Goal: Task Accomplishment & Management: Complete application form

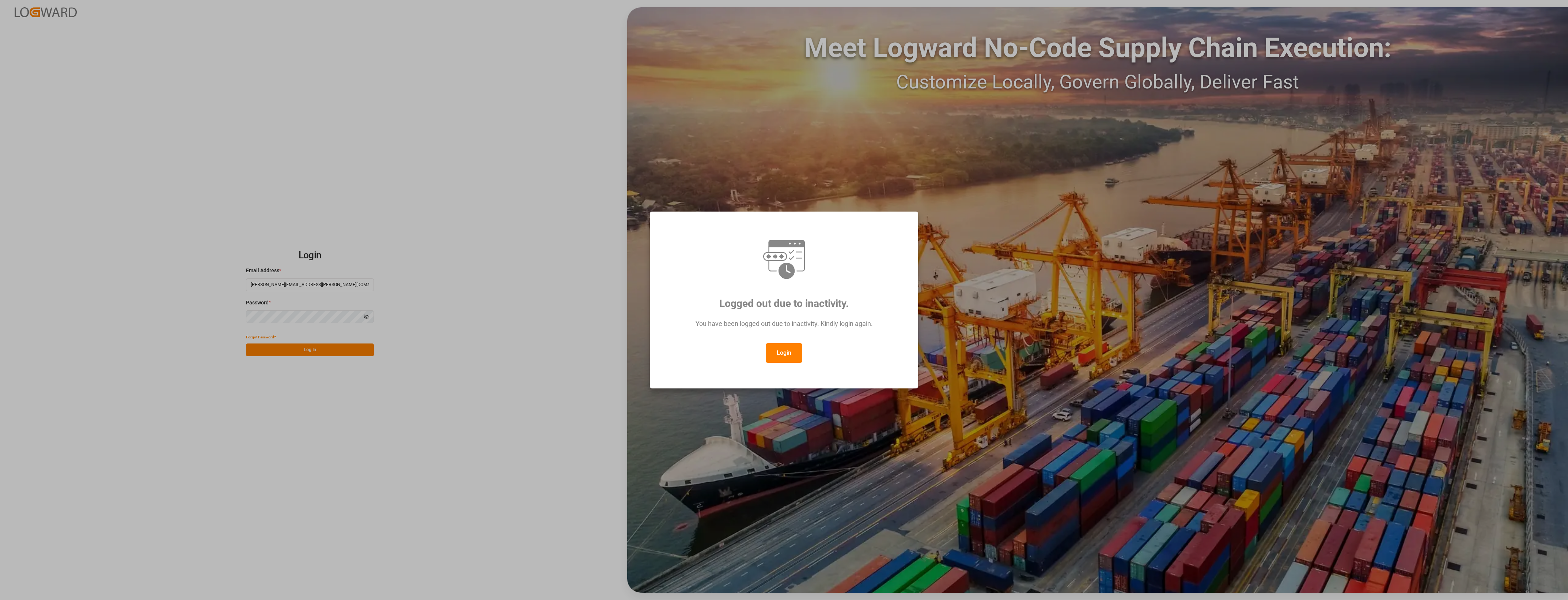
click at [780, 355] on button "Login" at bounding box center [784, 353] width 37 height 19
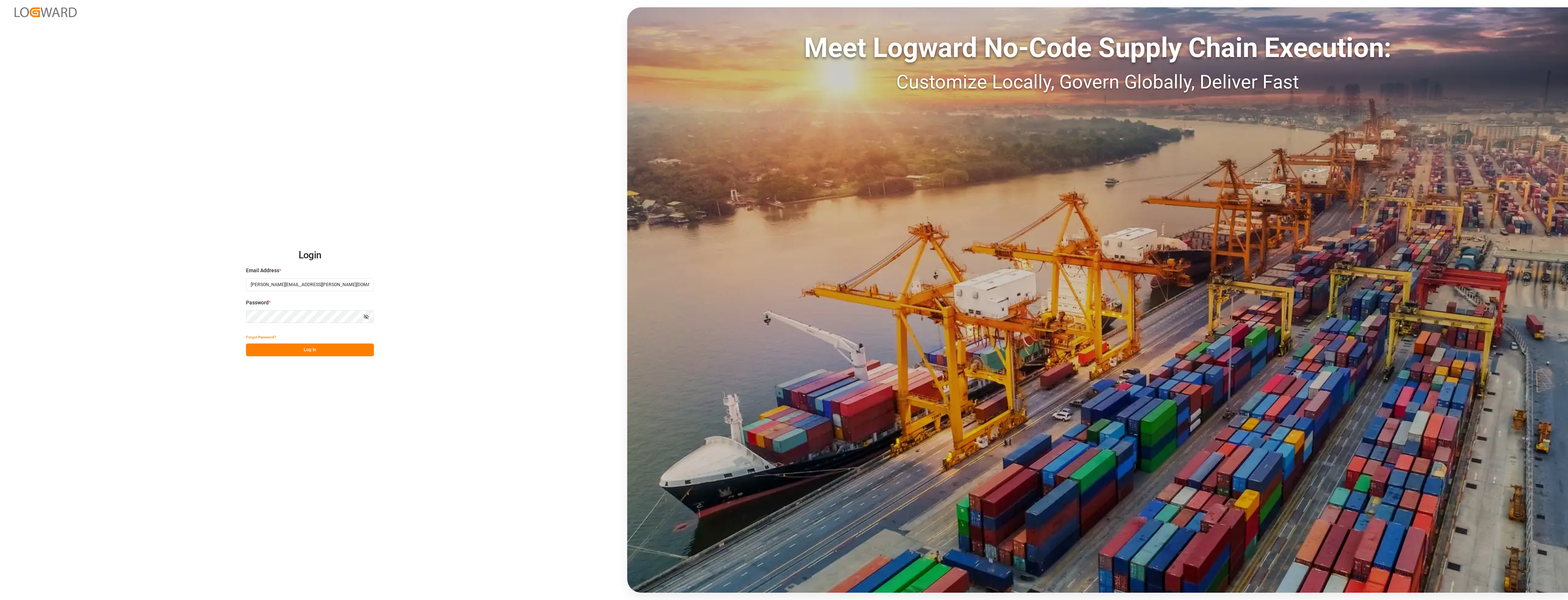
click at [307, 348] on button "Log In" at bounding box center [310, 349] width 128 height 13
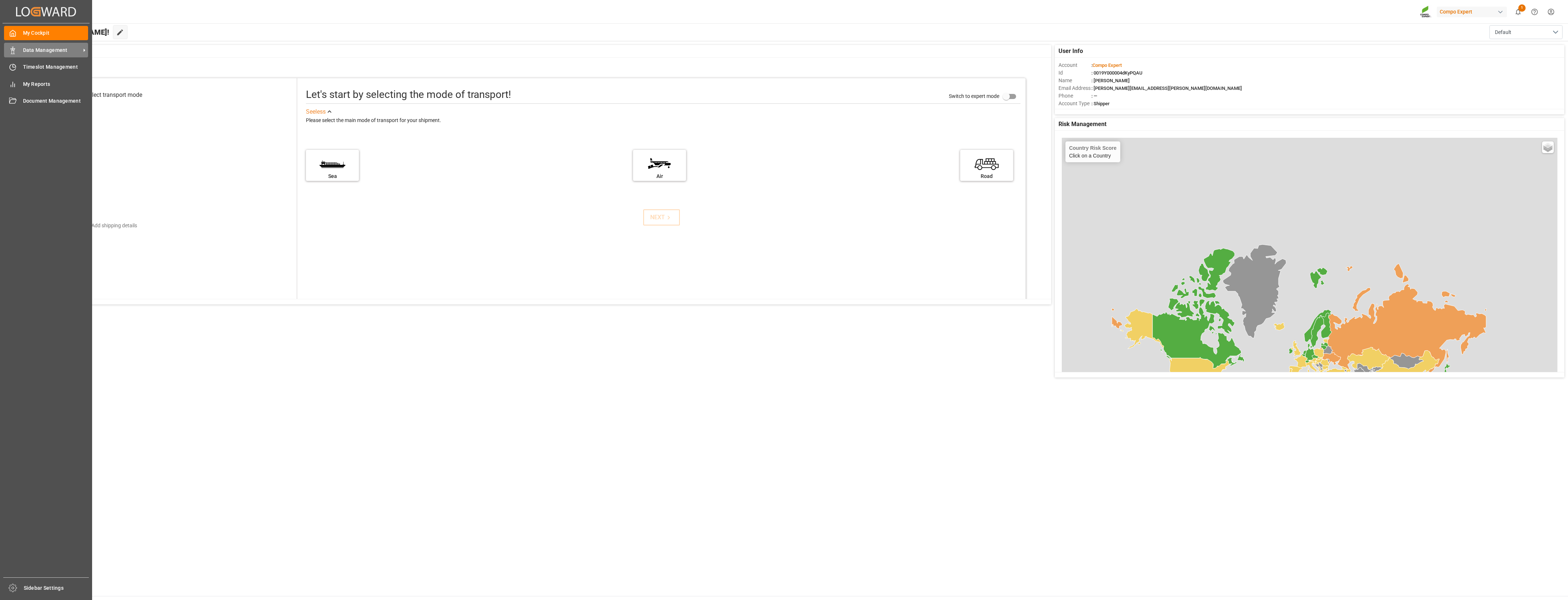
click at [27, 52] on span "Data Management" at bounding box center [52, 50] width 58 height 8
click at [10, 71] on div "Timeslot Management Timeslot Management" at bounding box center [46, 66] width 84 height 14
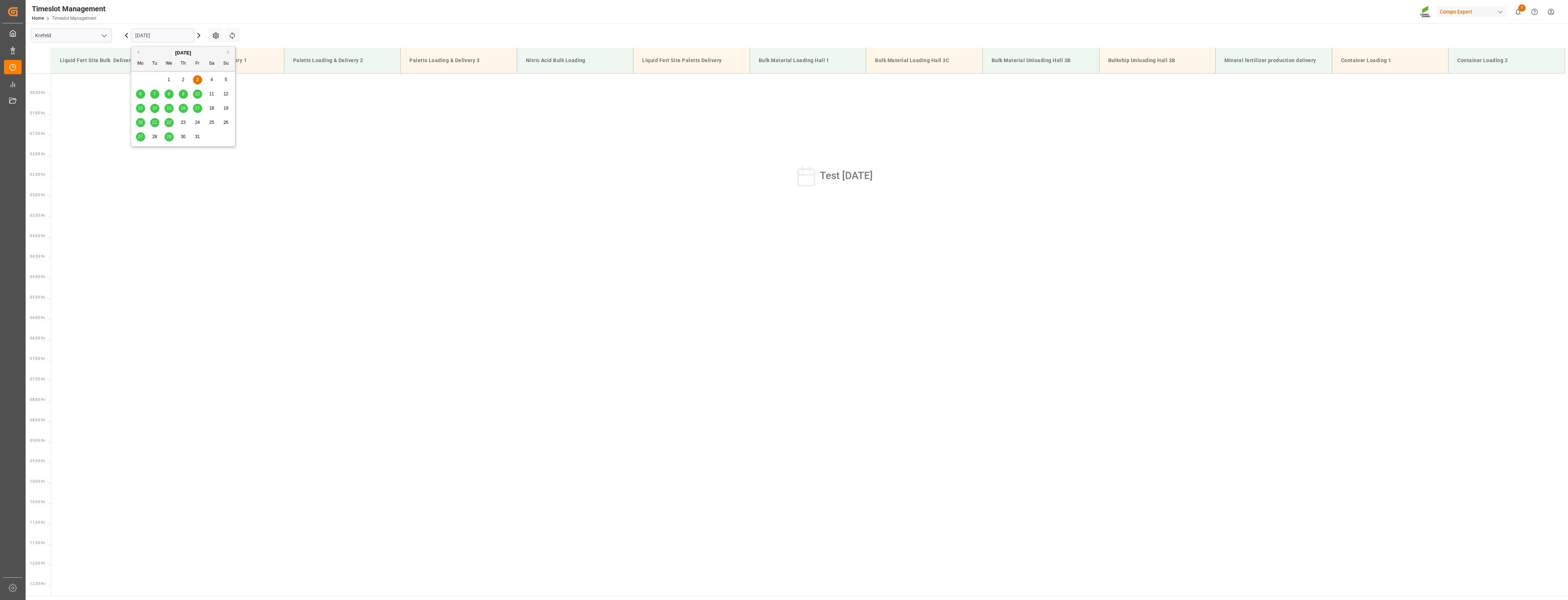
click at [177, 35] on input "[DATE]" at bounding box center [163, 35] width 63 height 14
click at [150, 32] on input "[DATE]" at bounding box center [163, 35] width 63 height 14
click at [139, 92] on span "6" at bounding box center [141, 94] width 2 height 5
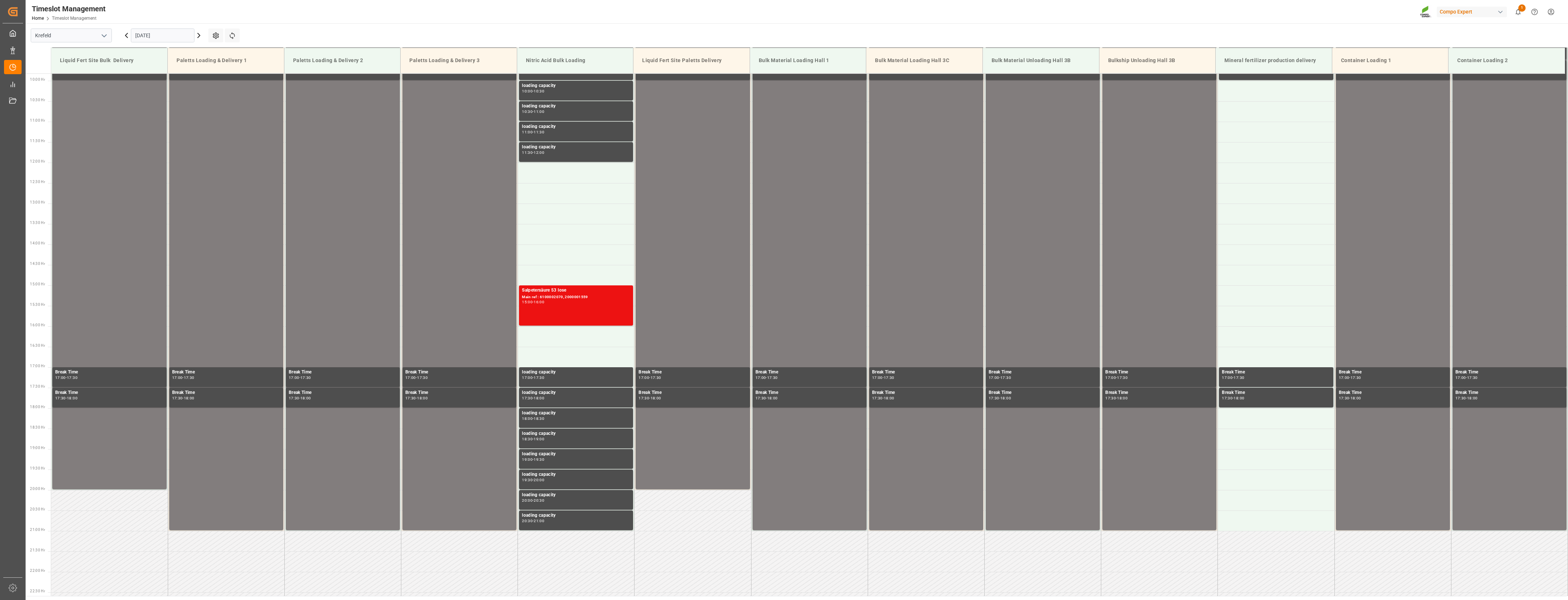
scroll to position [405, 0]
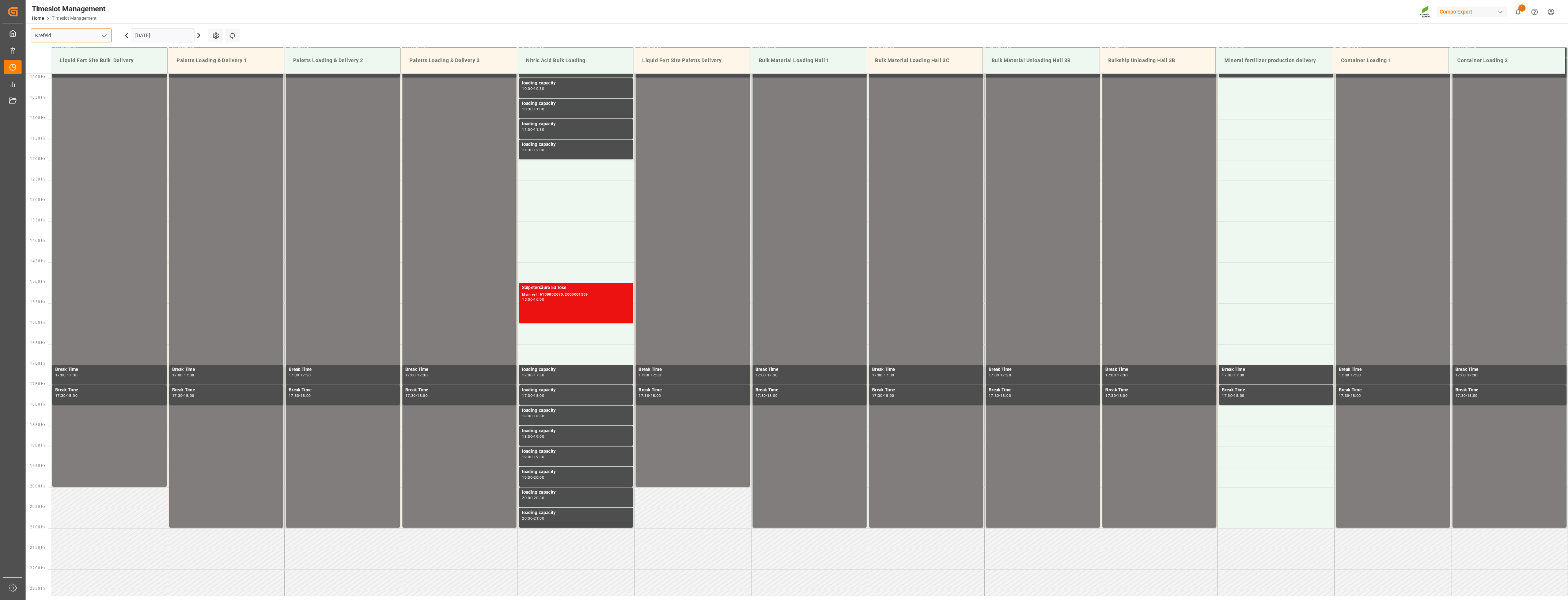
click at [97, 33] on input "Krefeld" at bounding box center [71, 35] width 81 height 14
click at [100, 35] on icon "open menu" at bounding box center [104, 36] width 9 height 9
click at [73, 82] on div "La Vall d [PERSON_NAME]" at bounding box center [71, 84] width 80 height 16
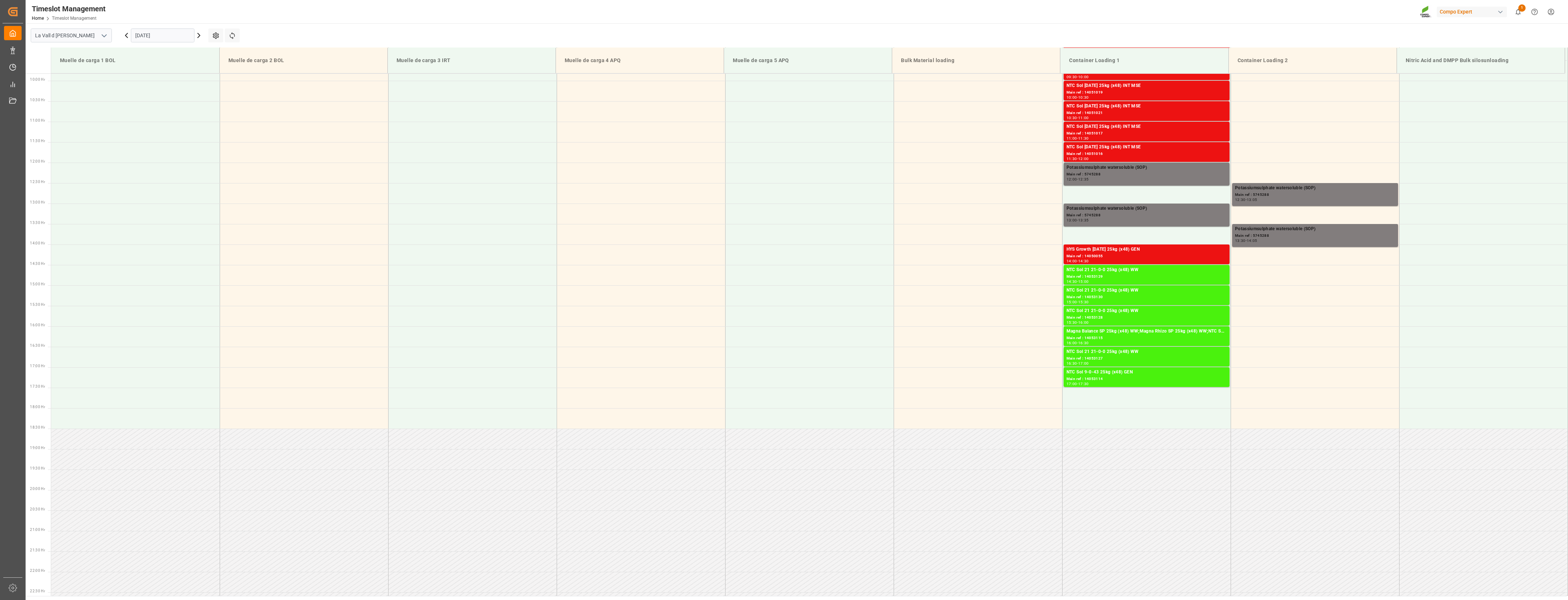
scroll to position [405, 0]
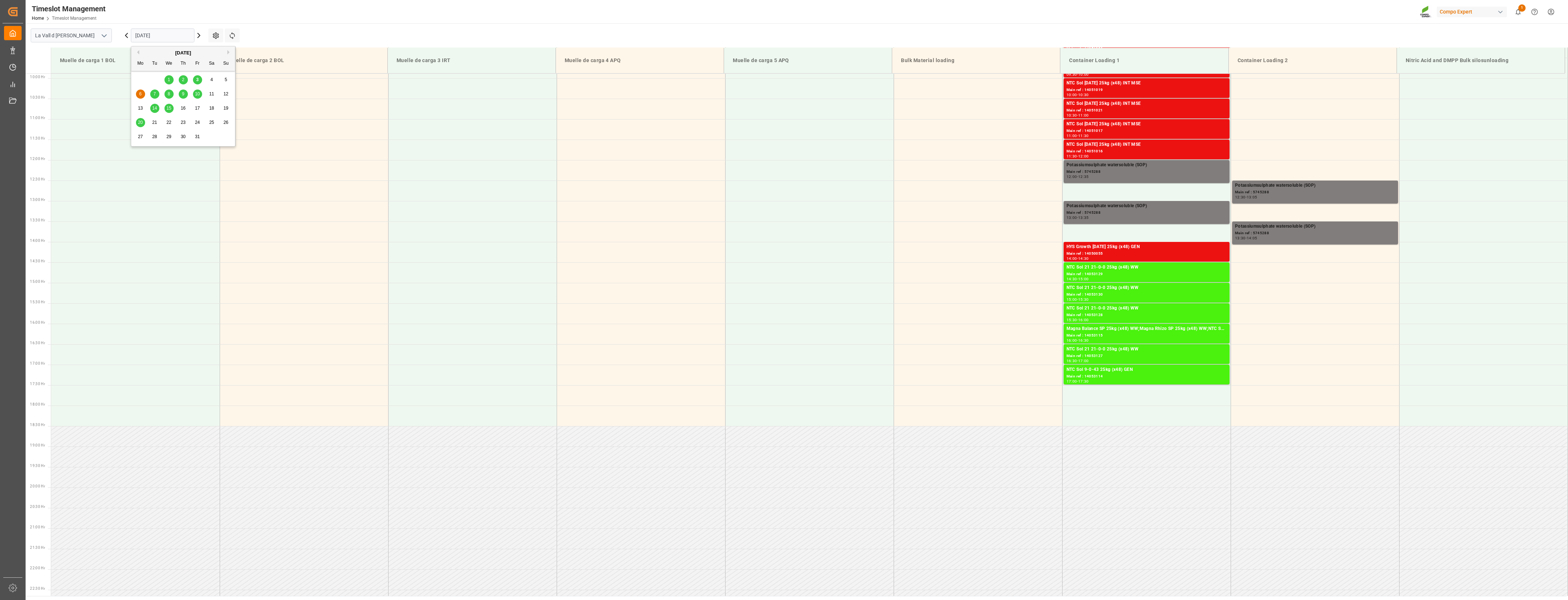
click at [158, 35] on input "[DATE]" at bounding box center [163, 35] width 63 height 14
click at [153, 92] on span "7" at bounding box center [155, 94] width 2 height 5
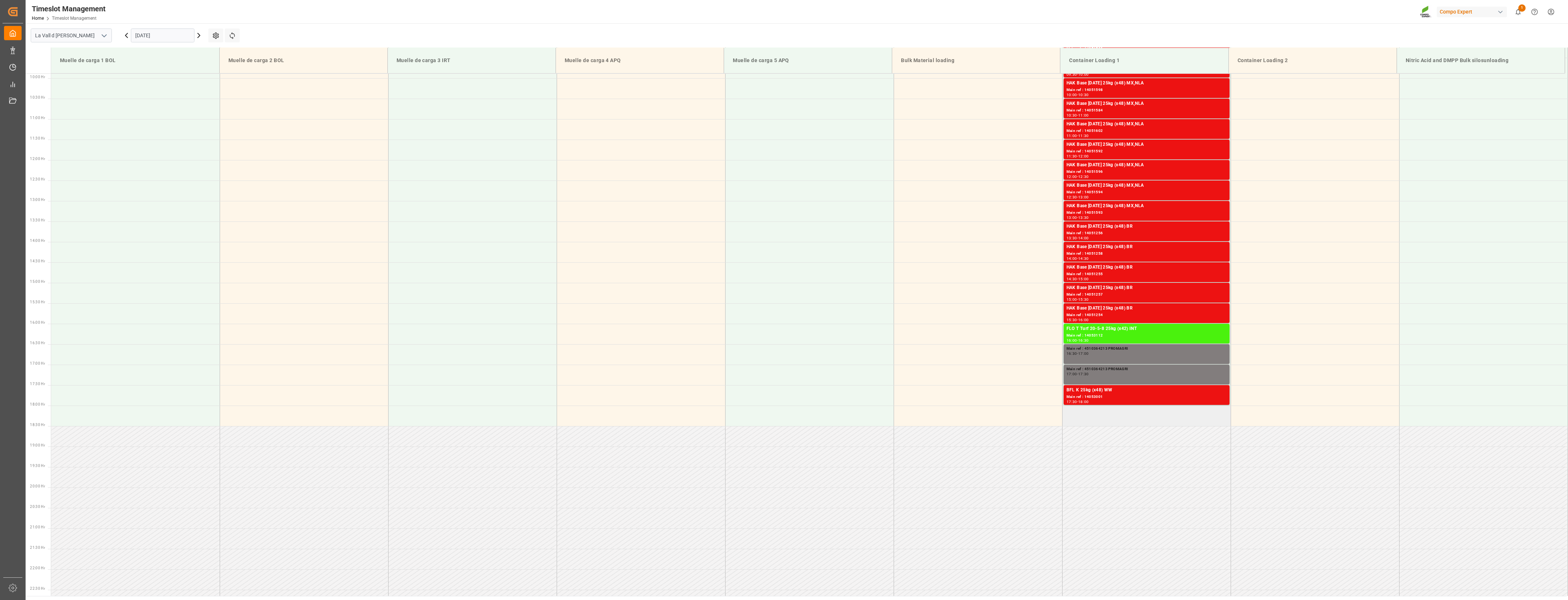
click at [1149, 417] on td at bounding box center [1146, 416] width 169 height 21
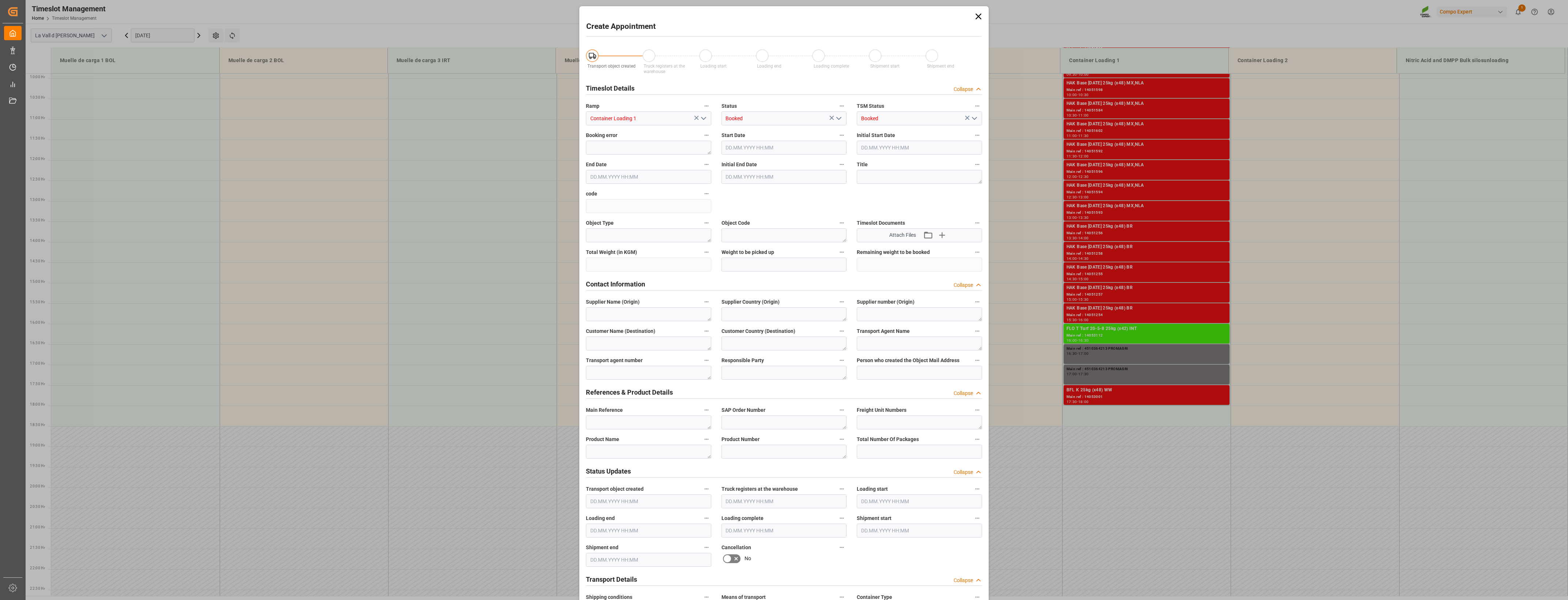
type input "[DATE] 18:00"
type input "[DATE] 18:30"
click at [976, 18] on icon at bounding box center [978, 16] width 10 height 10
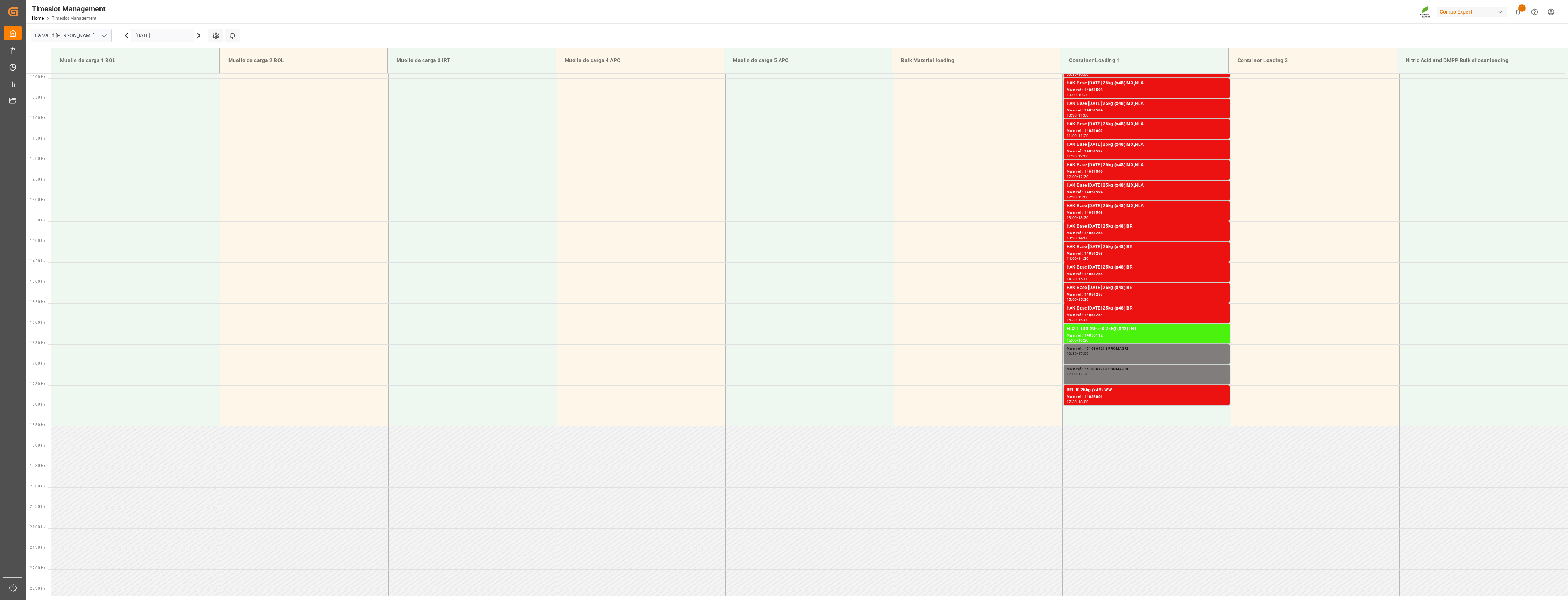
click at [167, 32] on input "[DATE]" at bounding box center [163, 35] width 63 height 14
click at [169, 96] on span "8" at bounding box center [169, 94] width 2 height 5
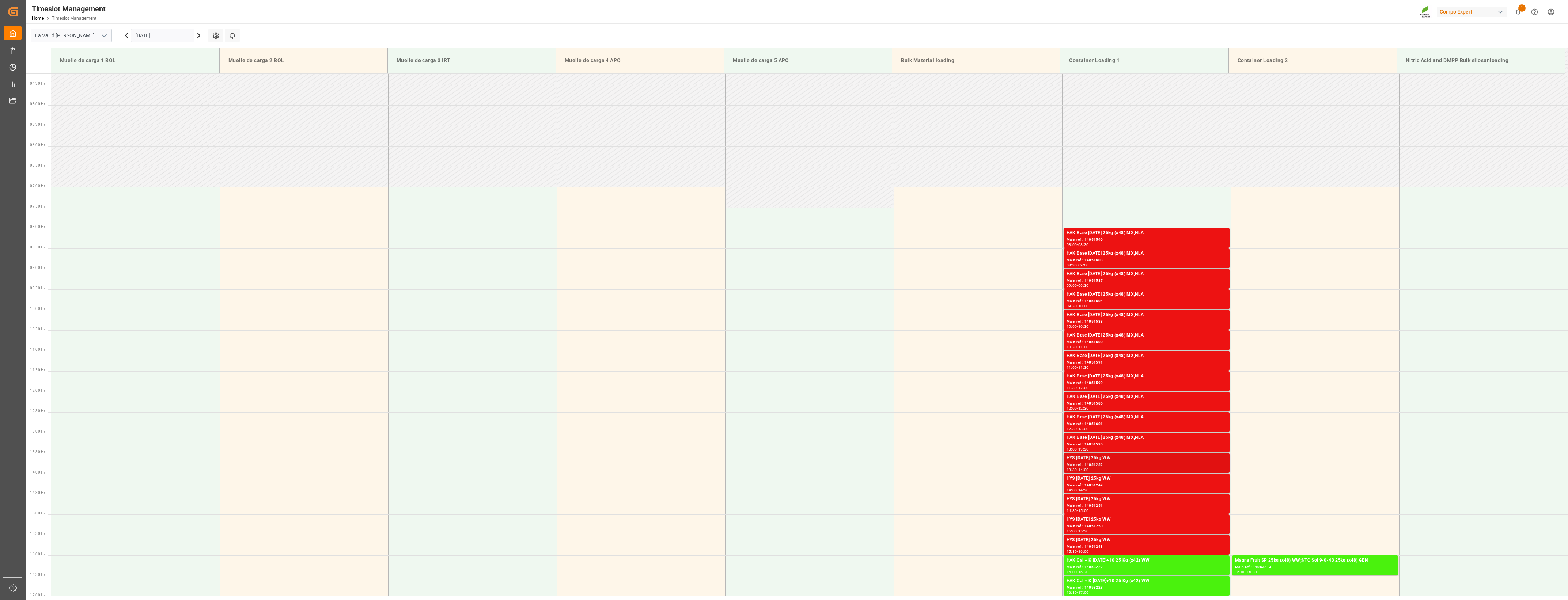
scroll to position [94, 0]
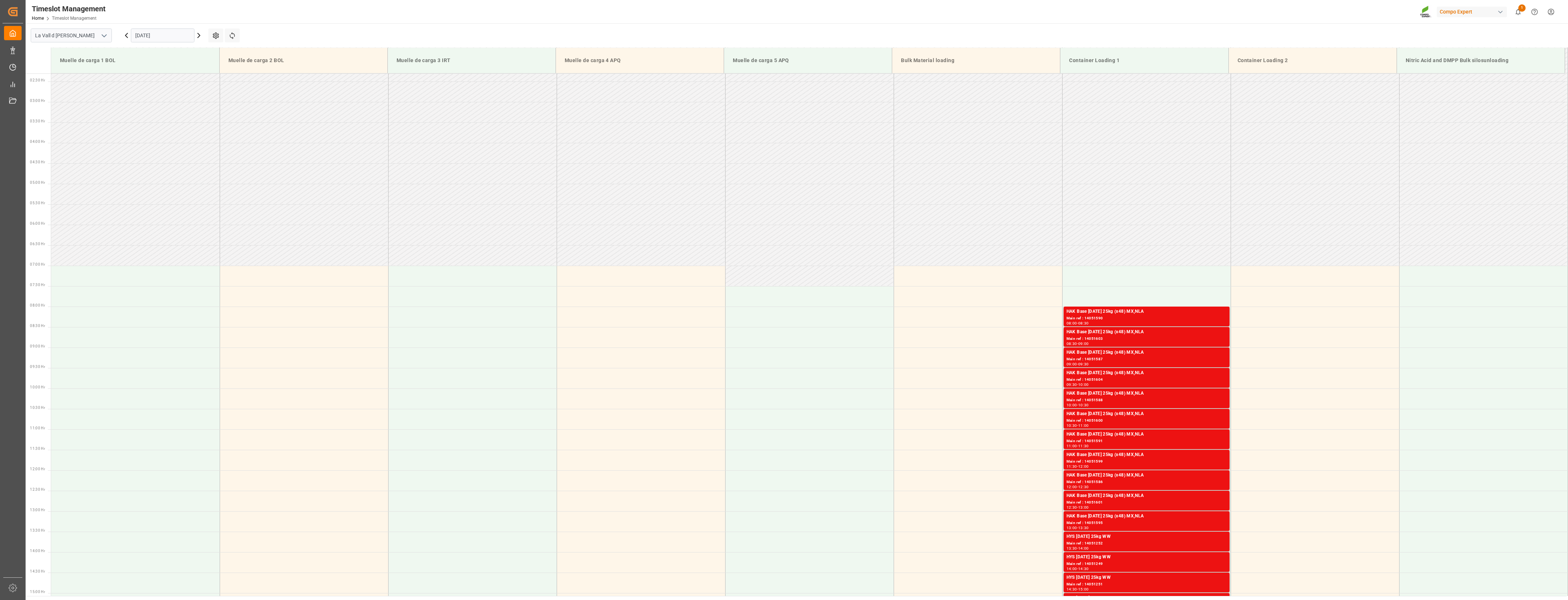
click at [158, 38] on input "[DATE]" at bounding box center [163, 35] width 63 height 14
click at [155, 98] on div "7" at bounding box center [155, 94] width 9 height 9
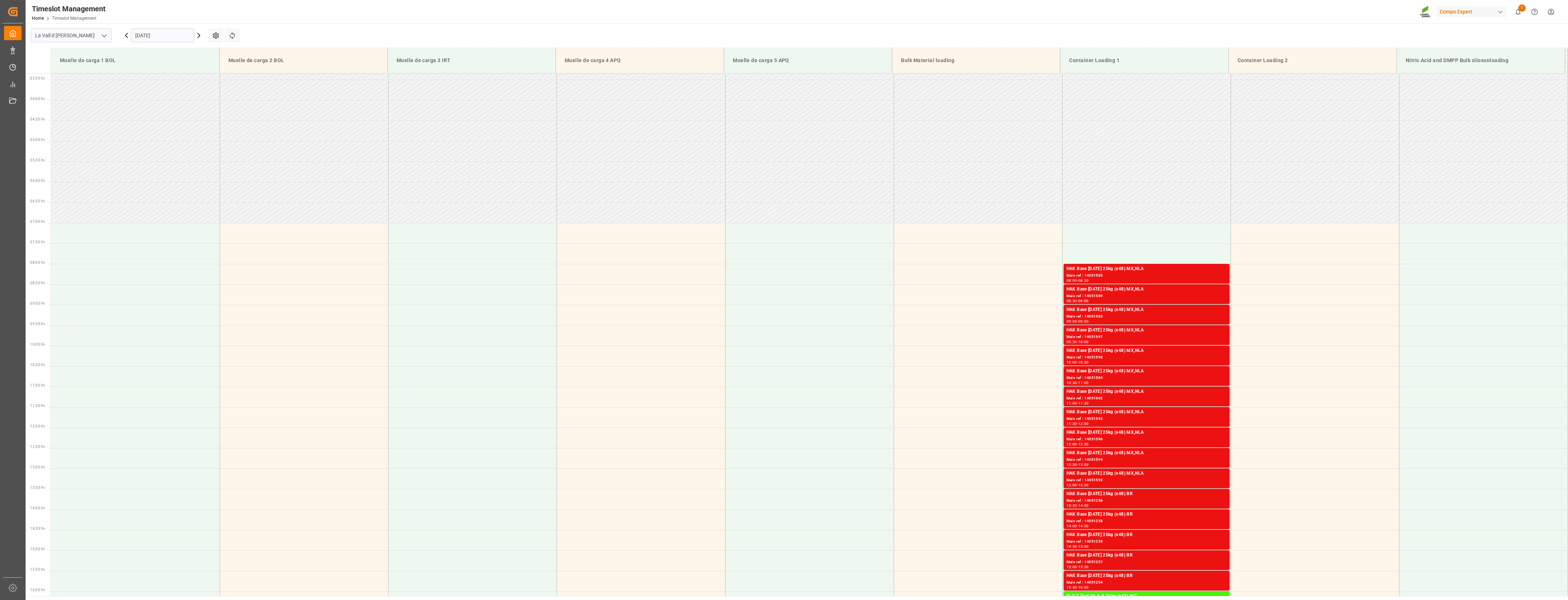
scroll to position [130, 0]
click at [124, 34] on icon at bounding box center [127, 35] width 9 height 9
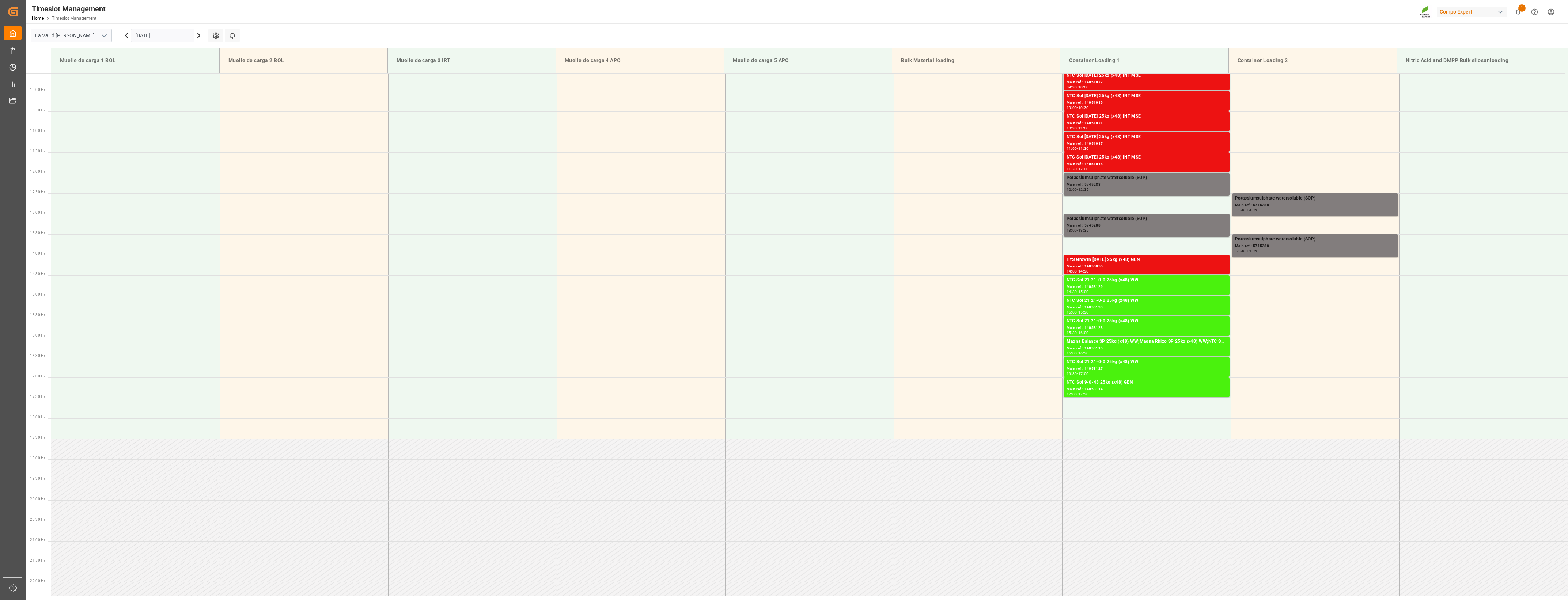
scroll to position [405, 0]
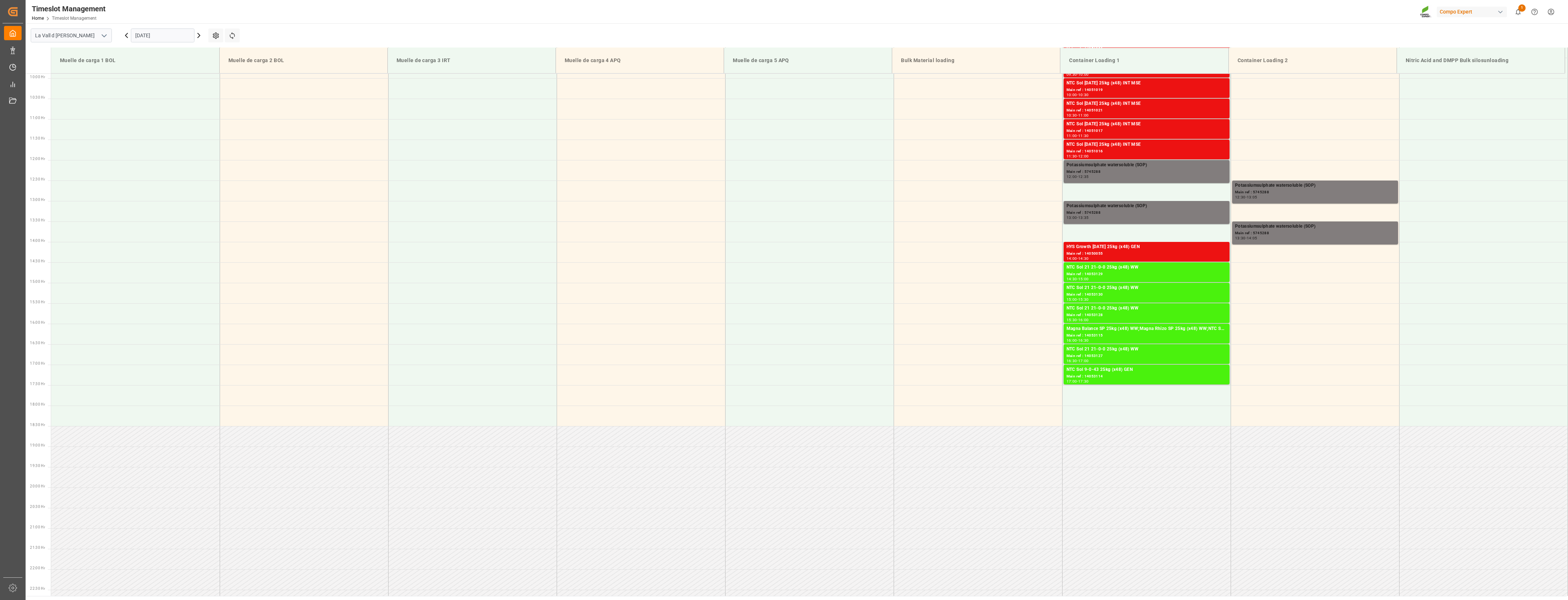
click at [200, 37] on icon at bounding box center [198, 35] width 9 height 9
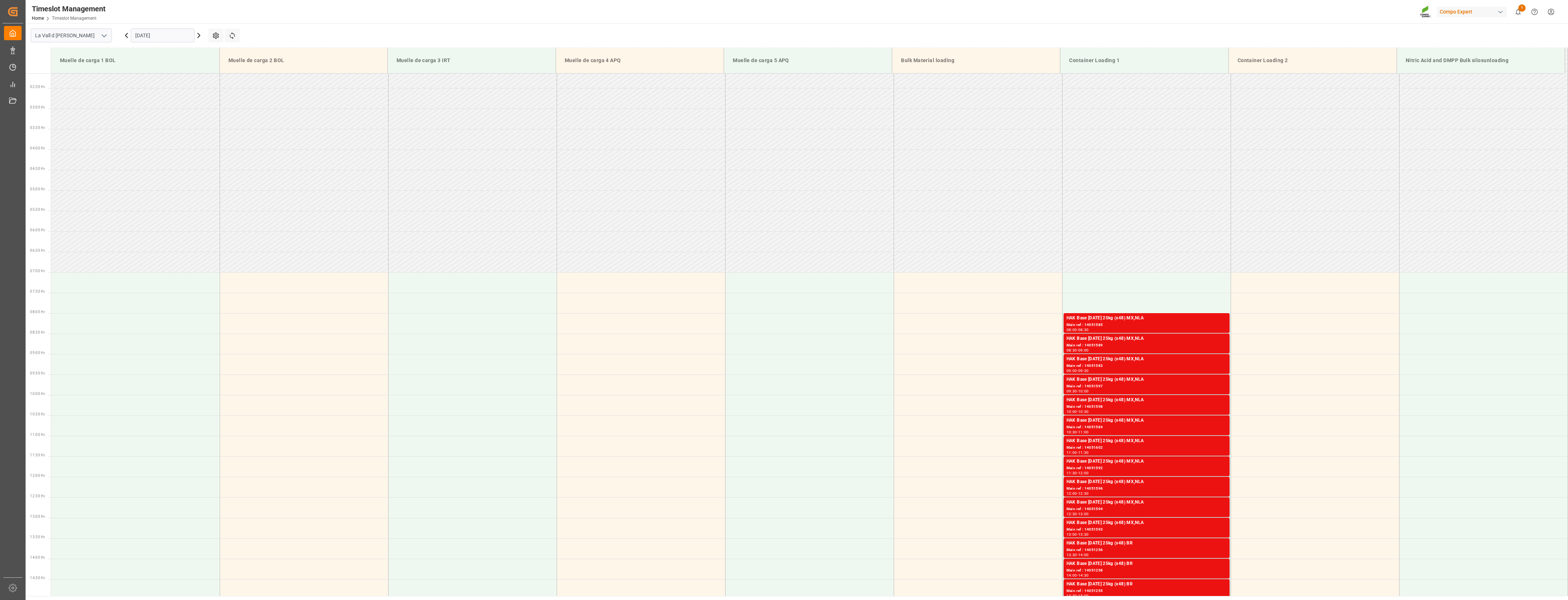
scroll to position [0, 0]
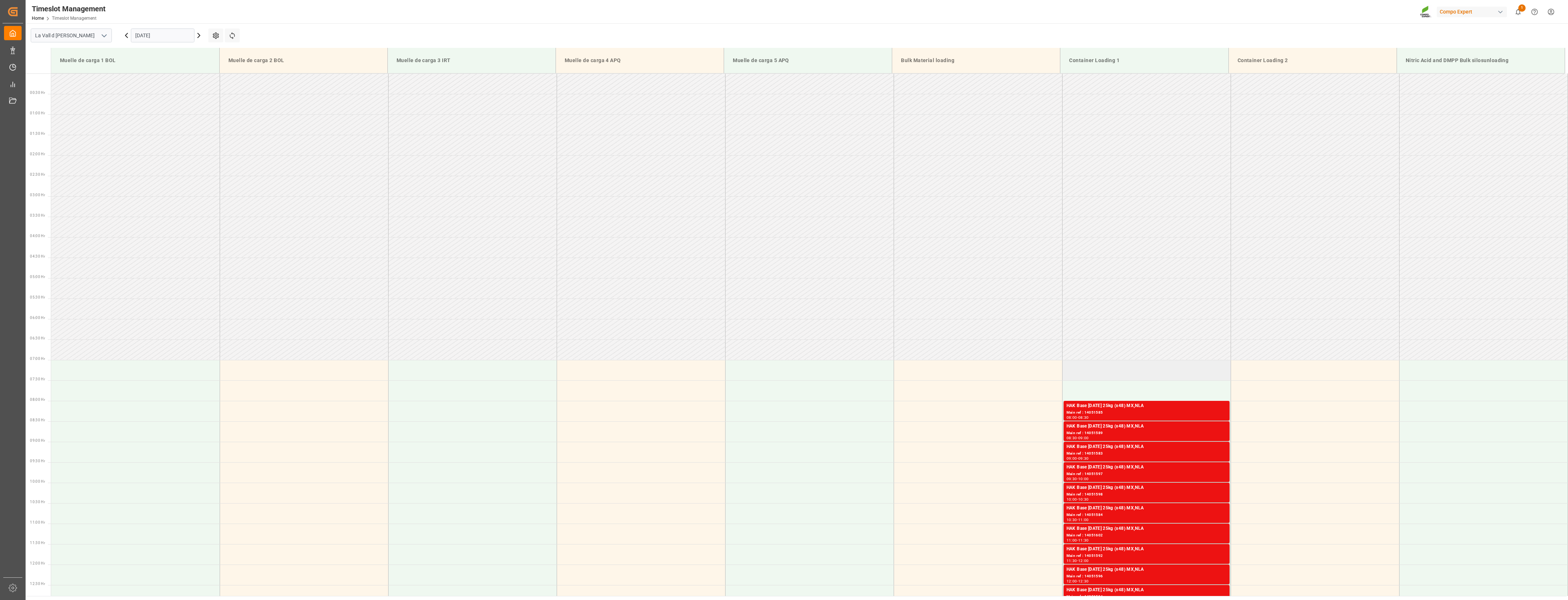
click at [1149, 366] on td at bounding box center [1146, 370] width 169 height 21
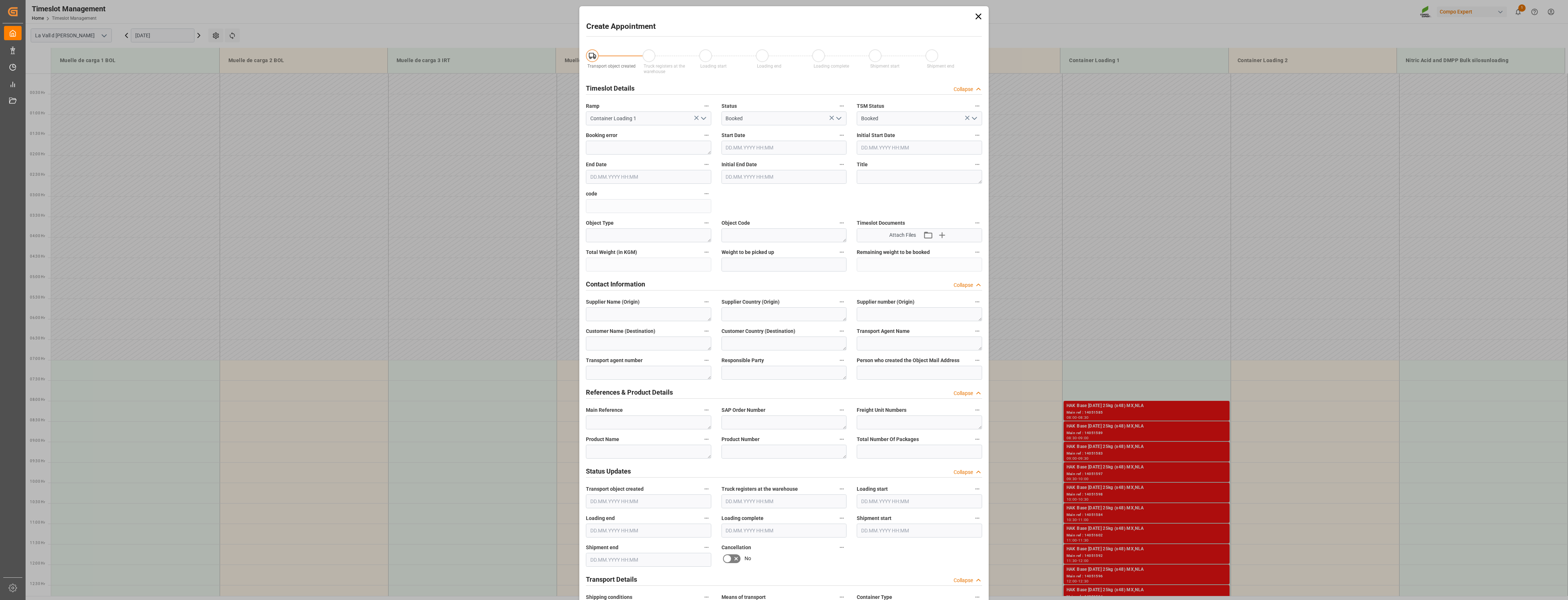
type input "[DATE] 07:00"
type input "[DATE] 07:30"
click at [597, 420] on textarea at bounding box center [649, 422] width 125 height 14
paste textarea "5741540-2"
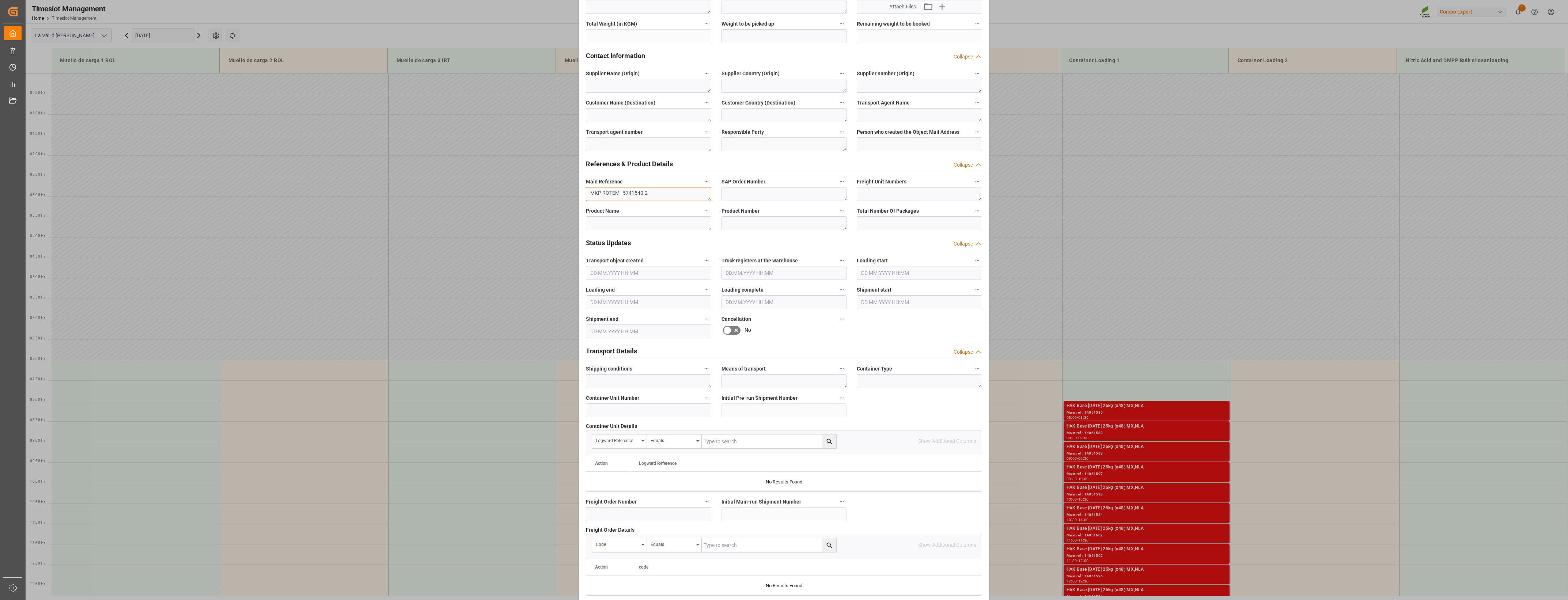
scroll to position [415, 0]
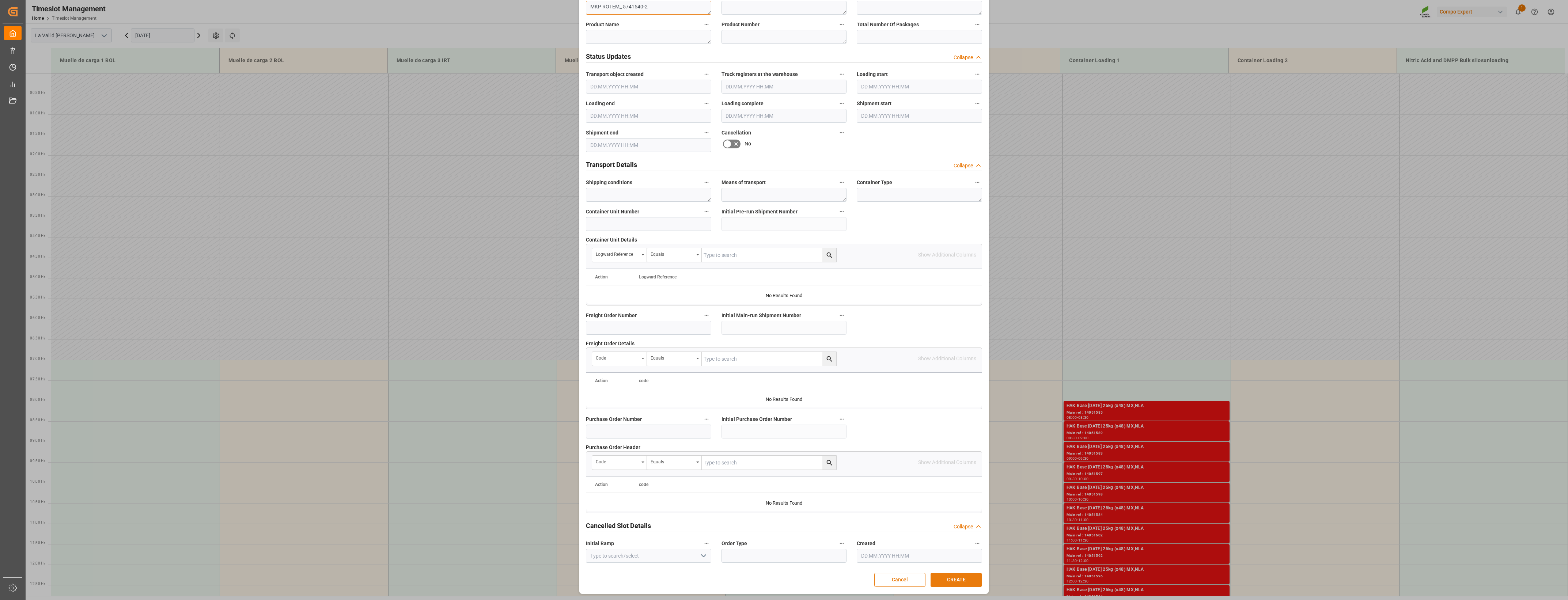
type textarea "MKP ROTEM_ 5741540-2"
click at [956, 577] on button "CREATE" at bounding box center [956, 580] width 51 height 14
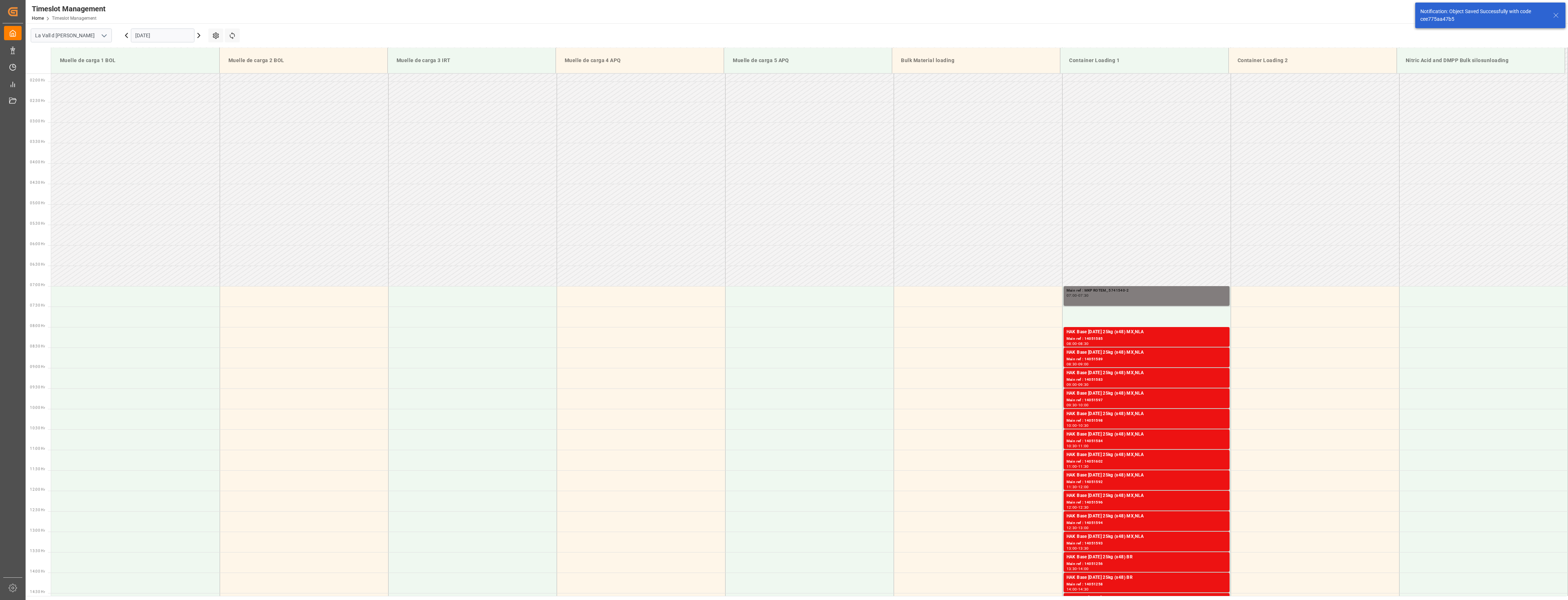
scroll to position [58, 0]
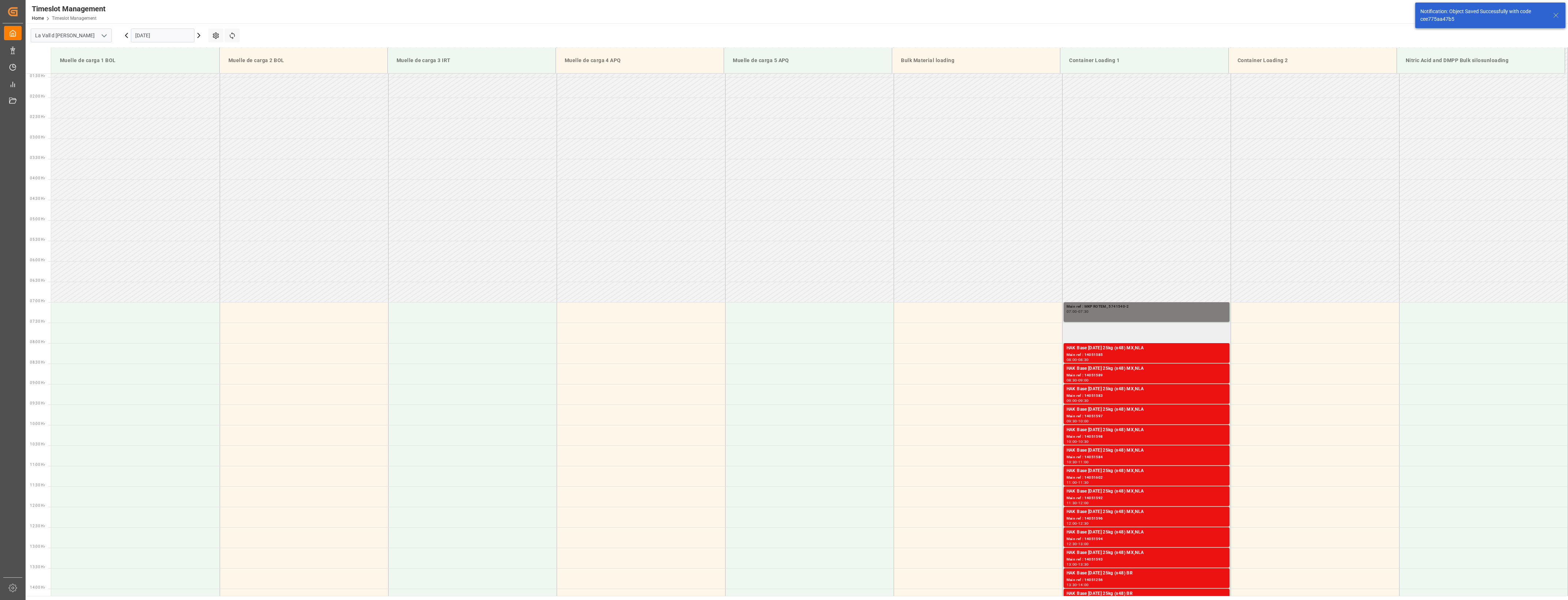
click at [1126, 330] on td at bounding box center [1146, 333] width 169 height 21
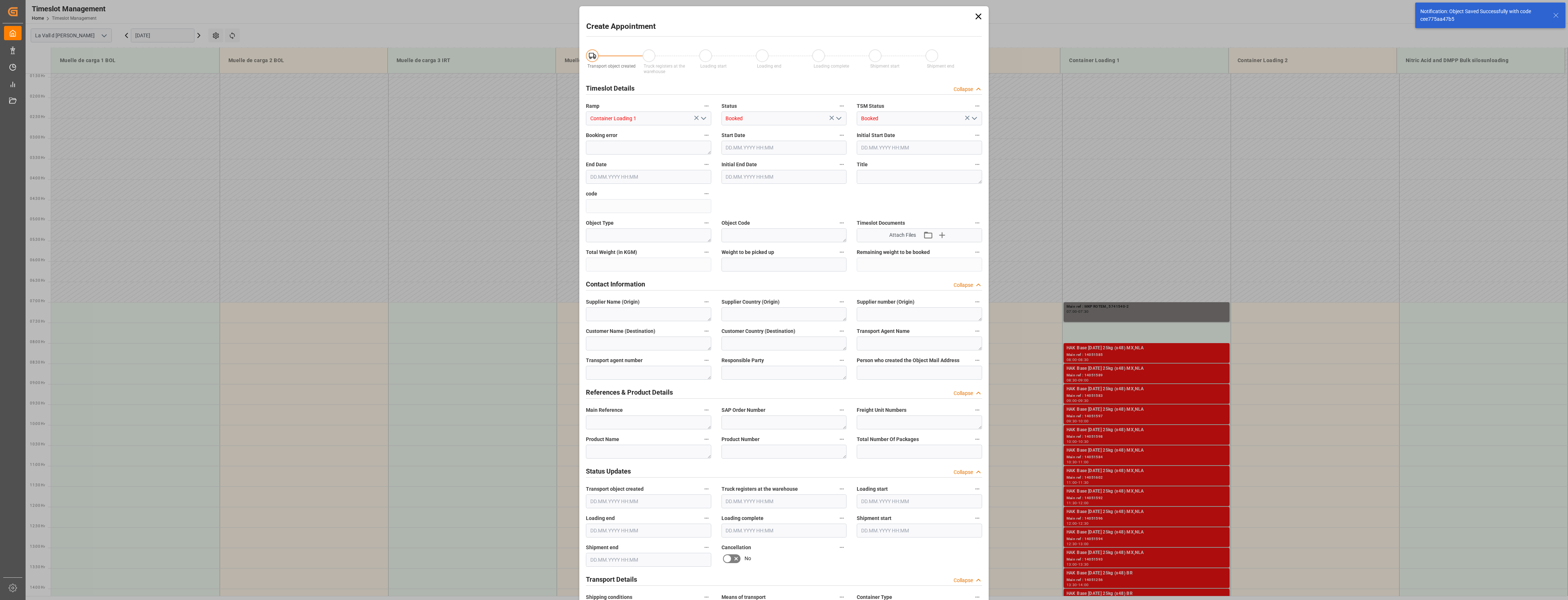
type input "[DATE] 07:30"
type input "[DATE] 08:00"
click at [629, 422] on textarea at bounding box center [649, 422] width 125 height 14
paste textarea "5741540-2"
click at [587, 423] on textarea "5741540-2" at bounding box center [649, 422] width 125 height 14
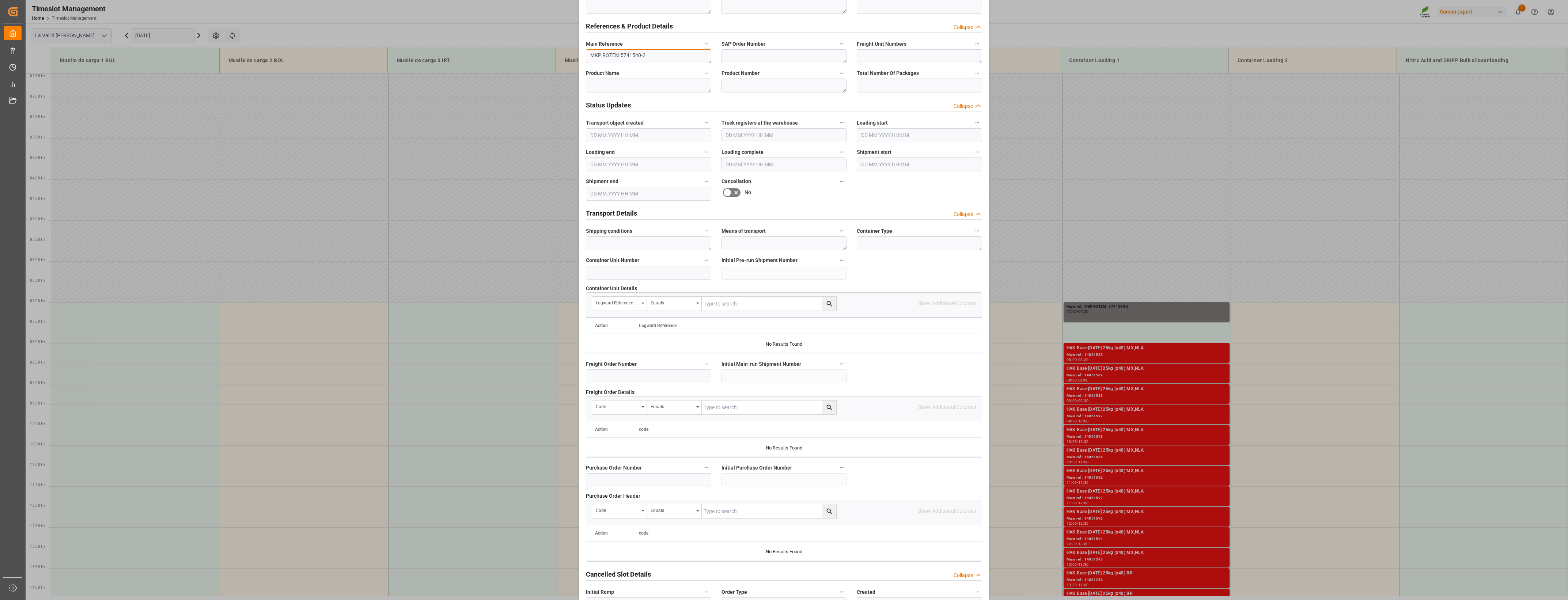
scroll to position [415, 0]
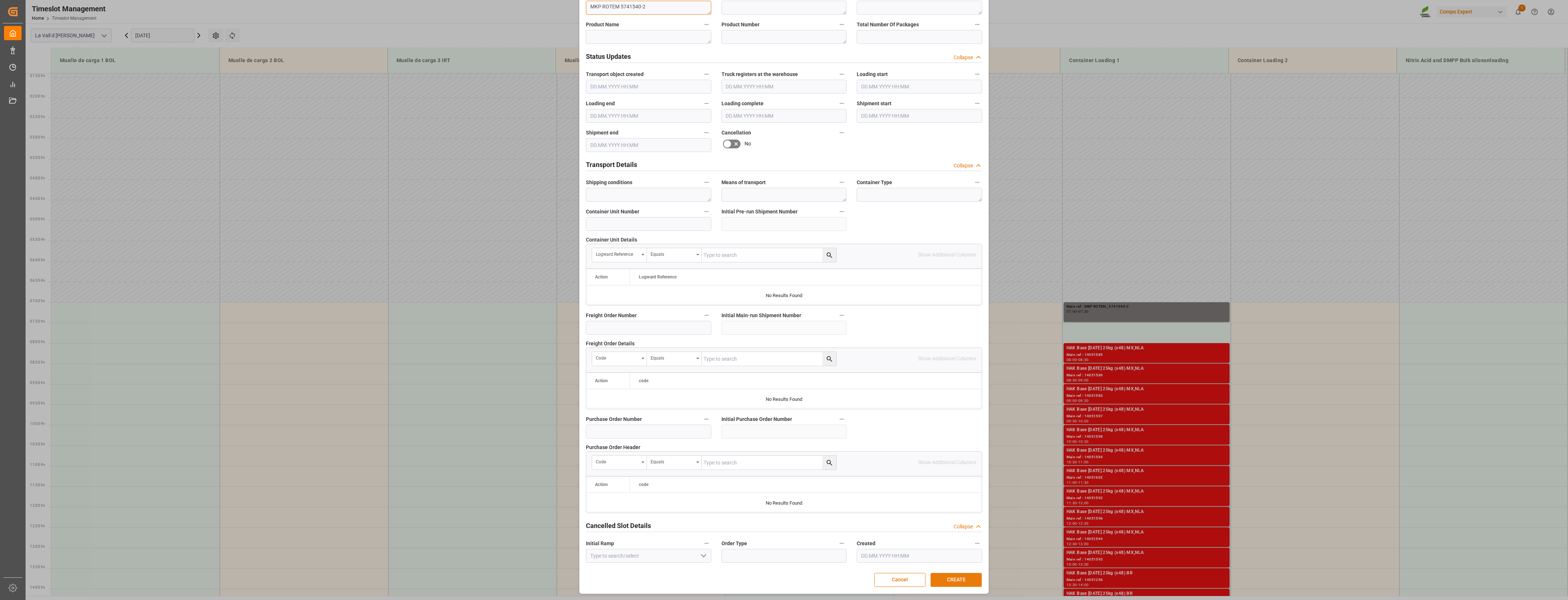
type textarea "MKP ROTEM 5741540-2"
click at [959, 584] on button "CREATE" at bounding box center [956, 580] width 51 height 14
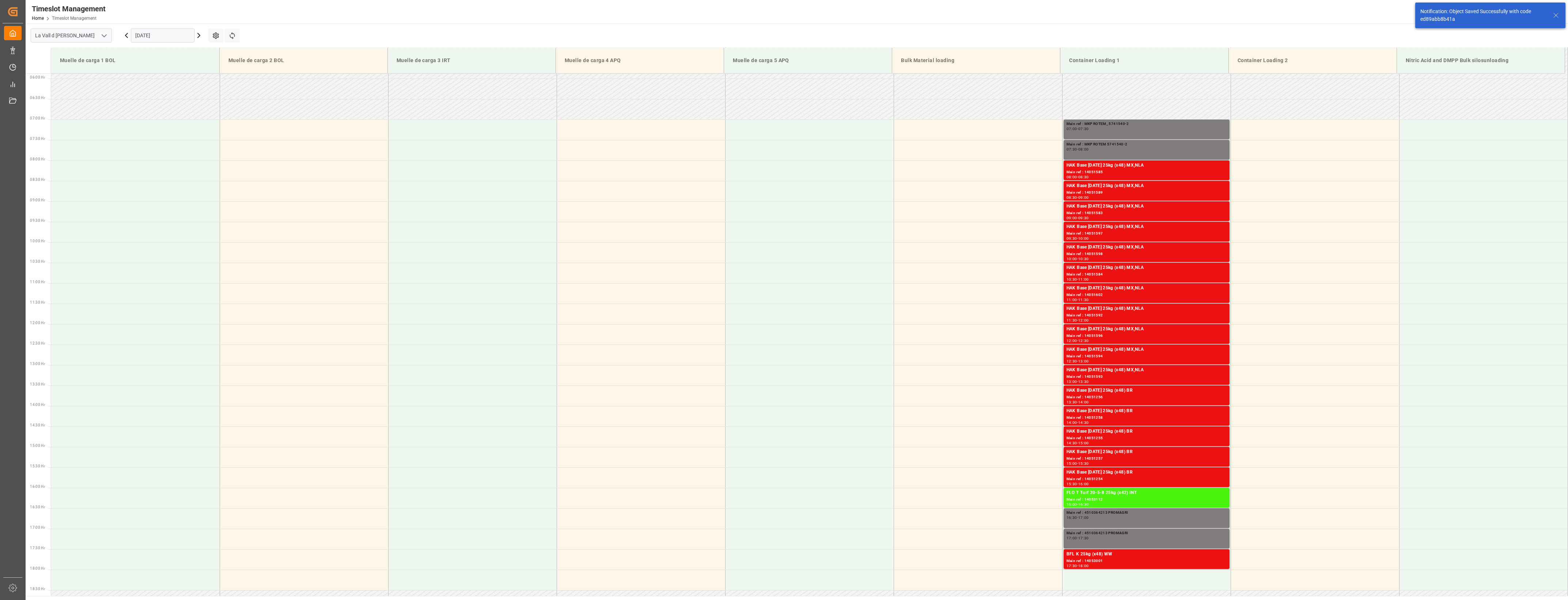
scroll to position [423, 0]
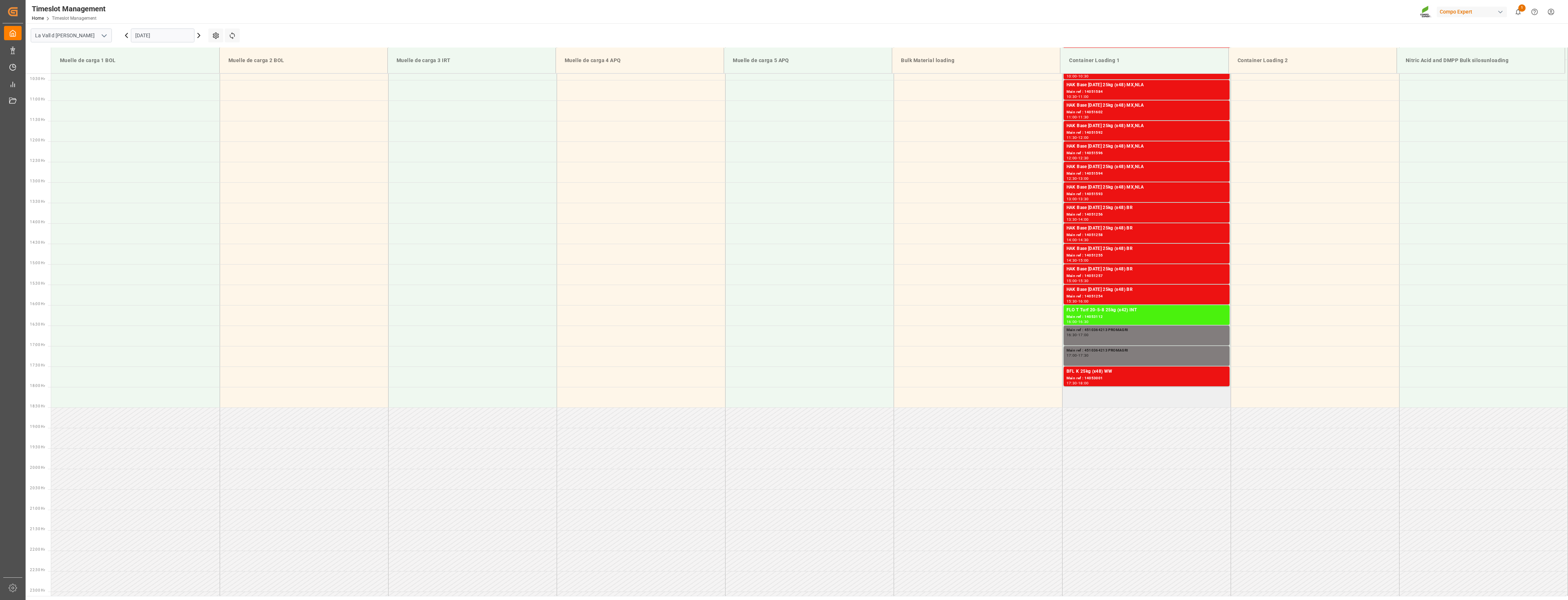
click at [1099, 397] on td at bounding box center [1146, 397] width 169 height 21
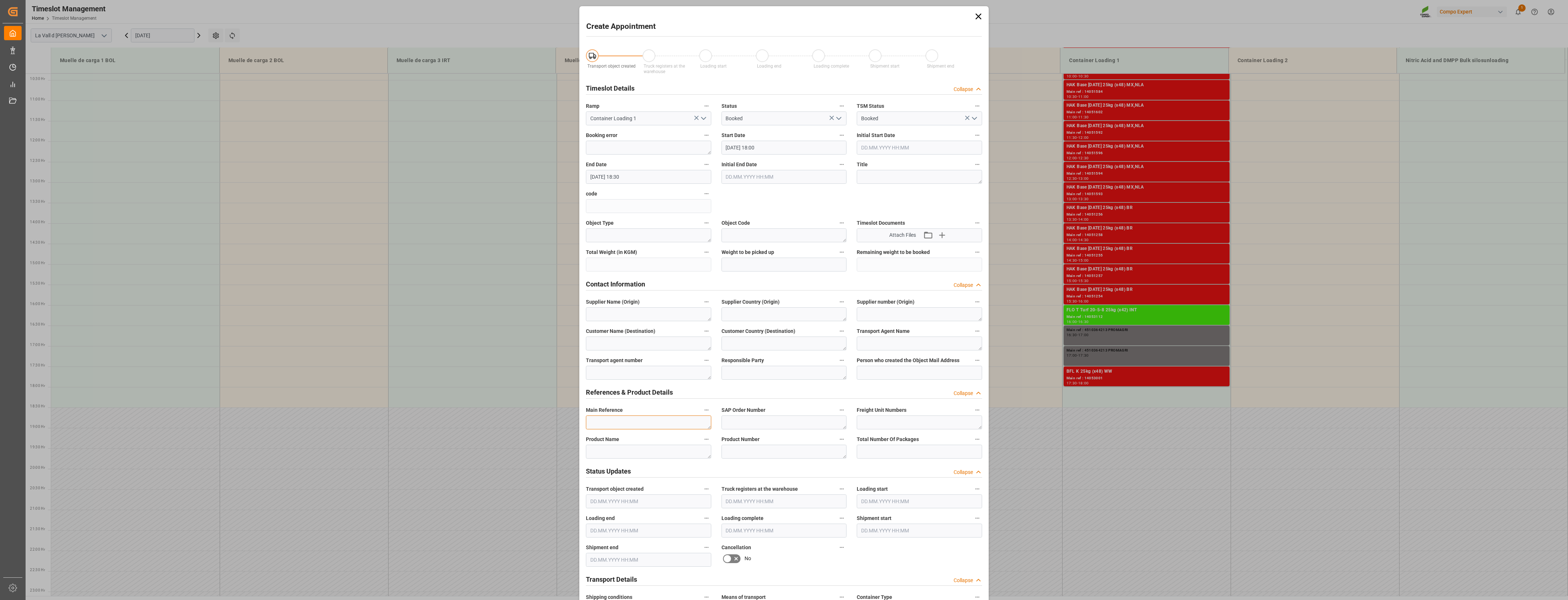
click at [600, 428] on textarea at bounding box center [649, 422] width 125 height 14
paste textarea "5741540-2"
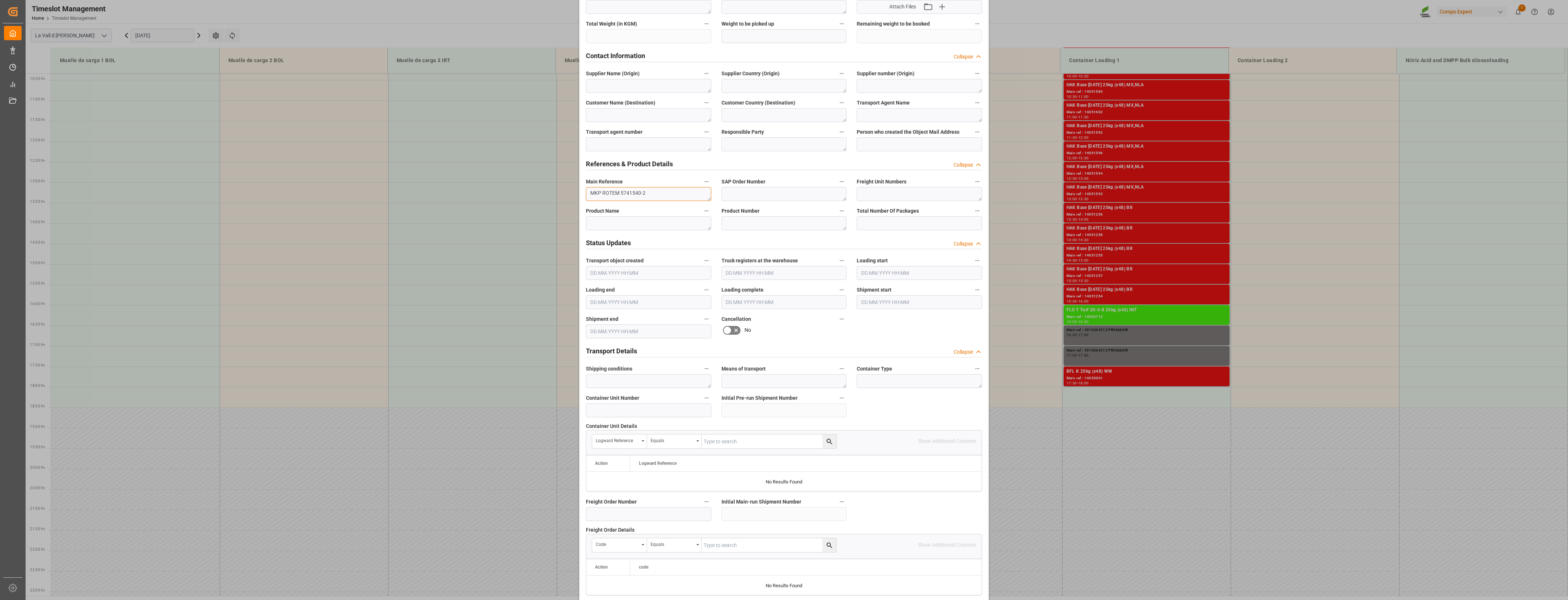
scroll to position [415, 0]
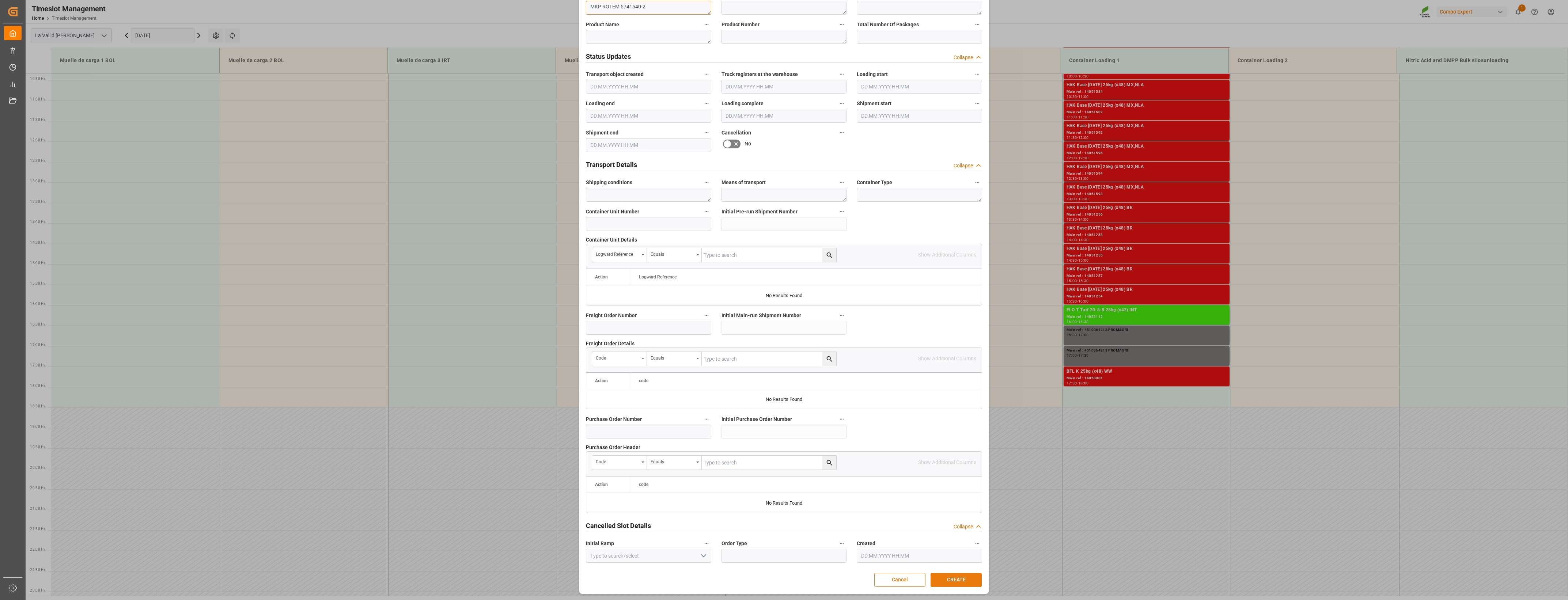
type textarea "MKP ROTEM 5741540-2"
click at [953, 584] on button "CREATE" at bounding box center [956, 580] width 51 height 14
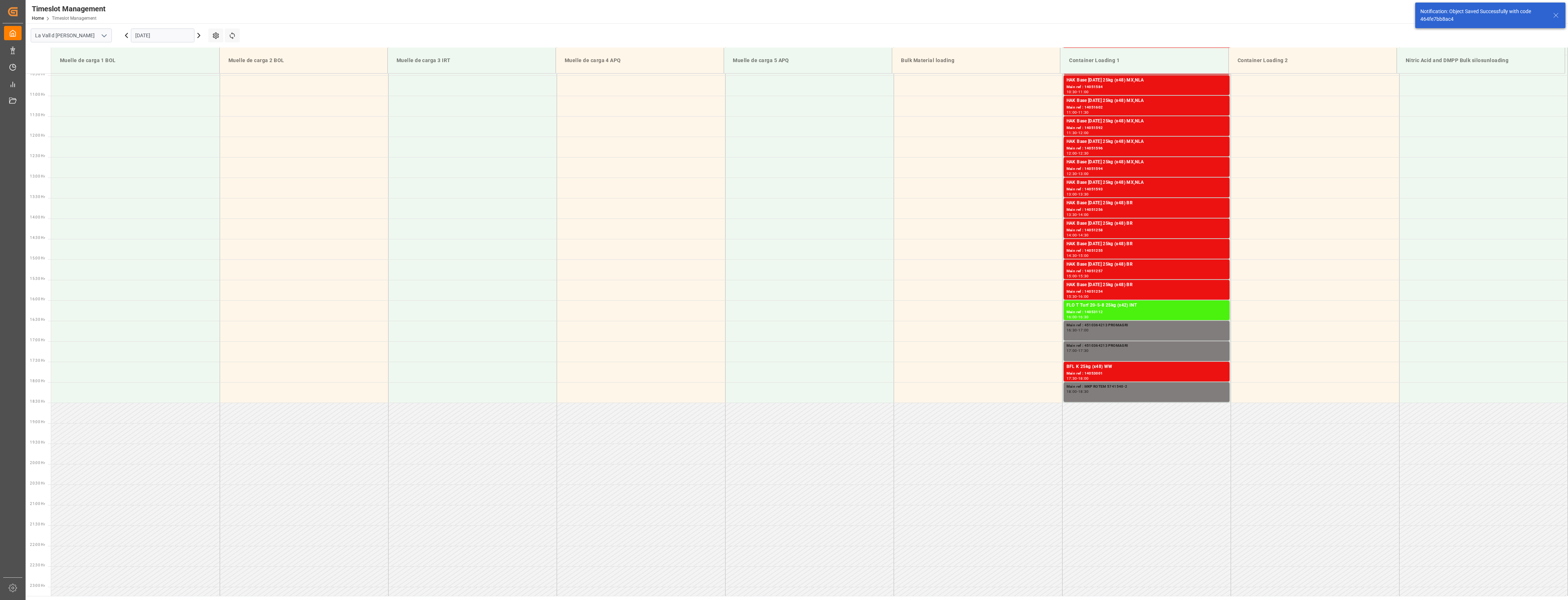
scroll to position [453, 0]
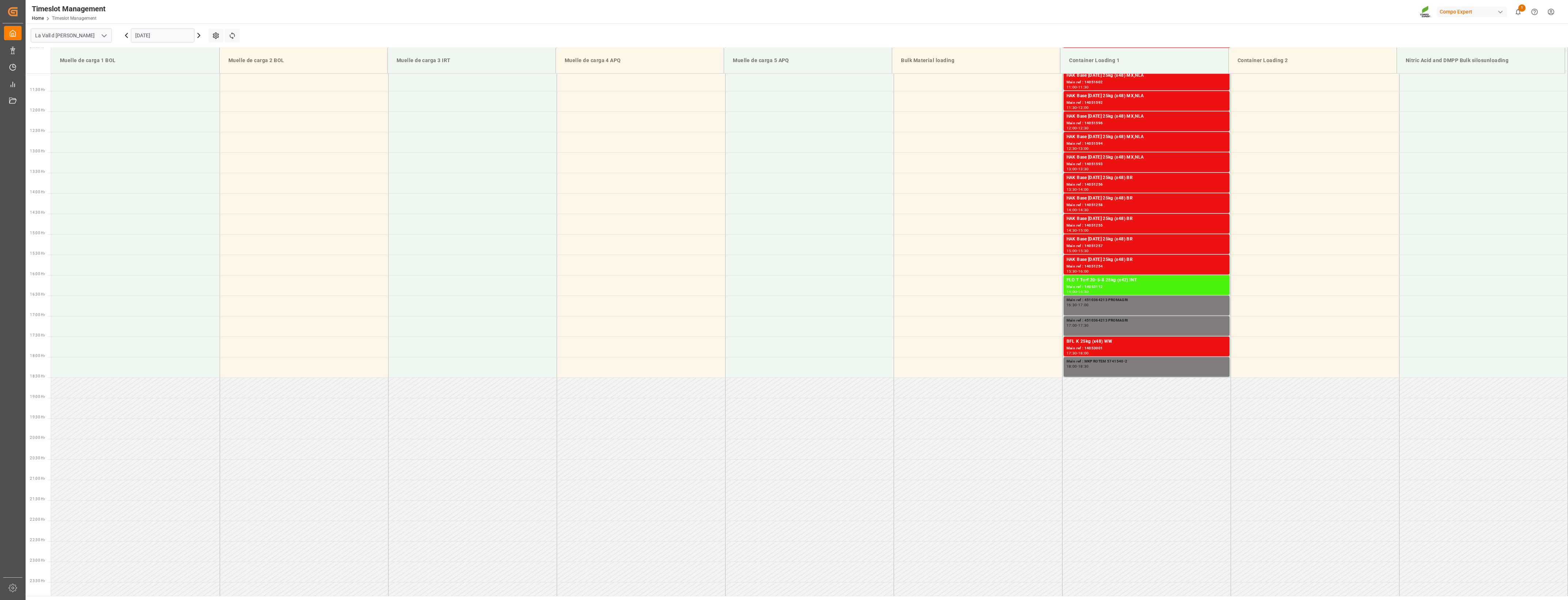
click at [165, 35] on input "[DATE]" at bounding box center [163, 35] width 63 height 14
click at [169, 97] on div "8" at bounding box center [169, 94] width 9 height 9
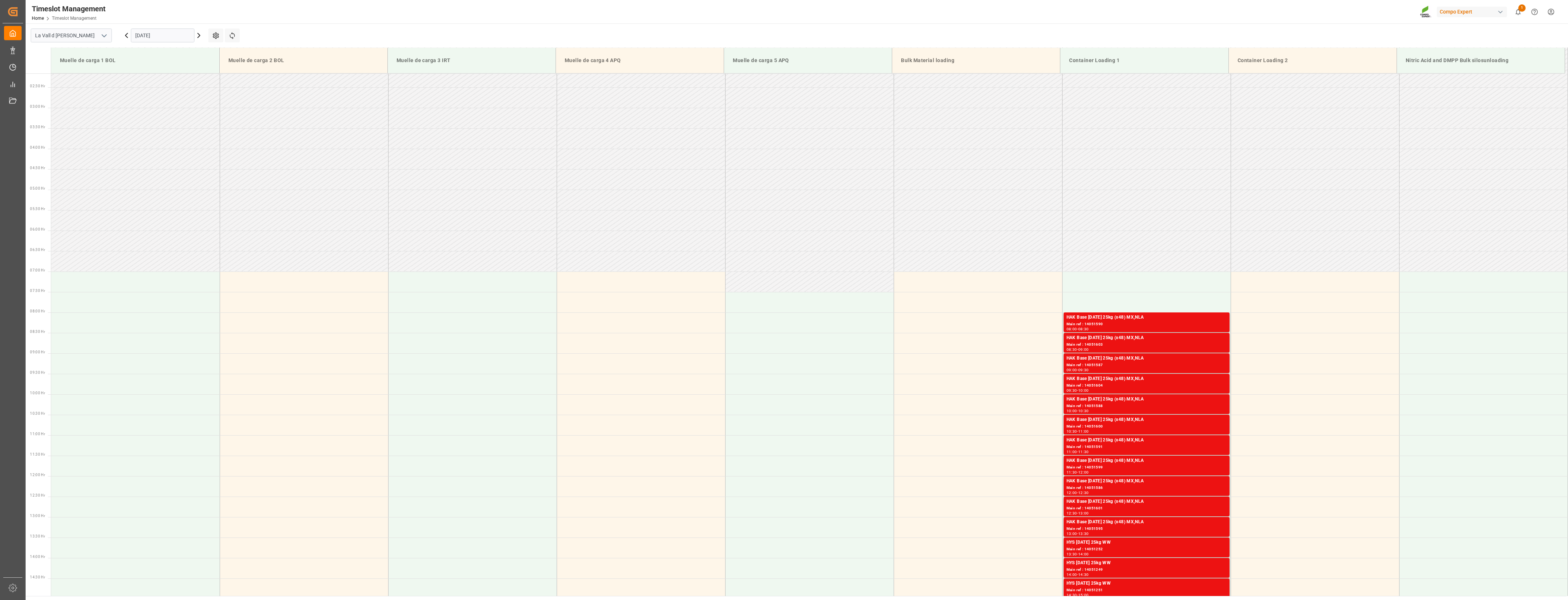
scroll to position [0, 0]
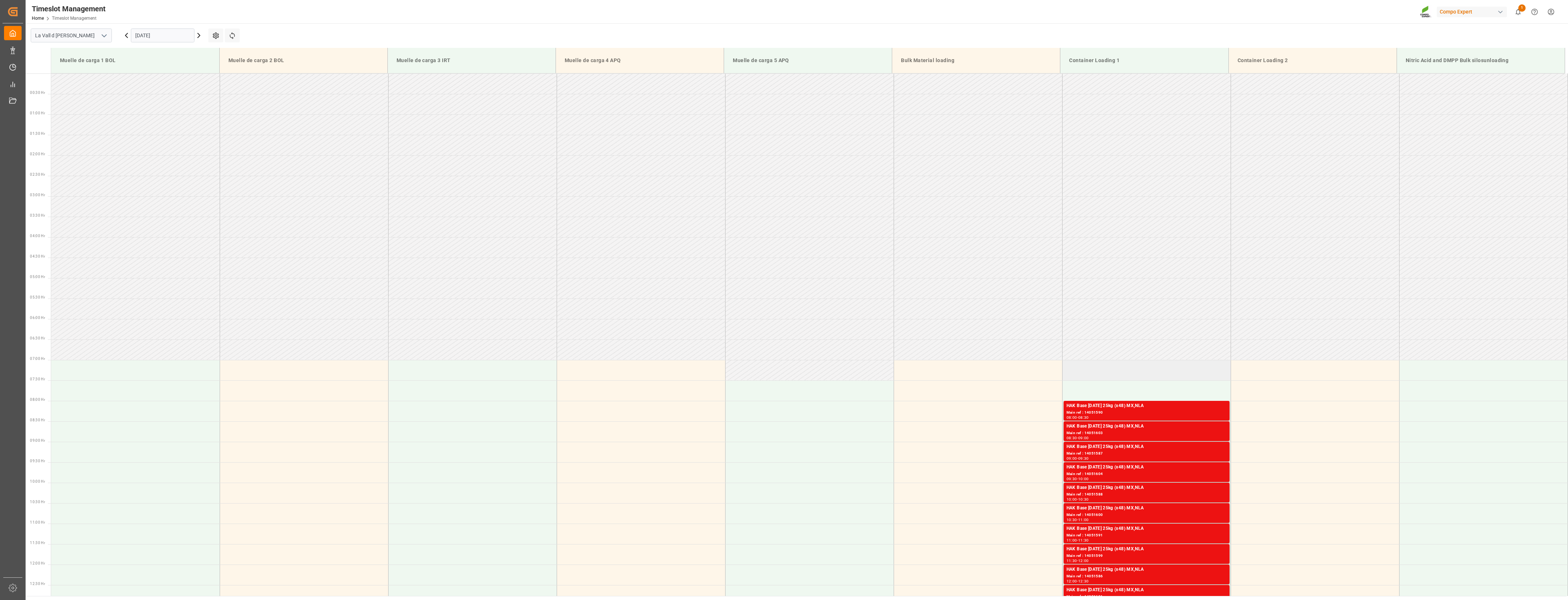
click at [1102, 372] on td at bounding box center [1146, 370] width 169 height 21
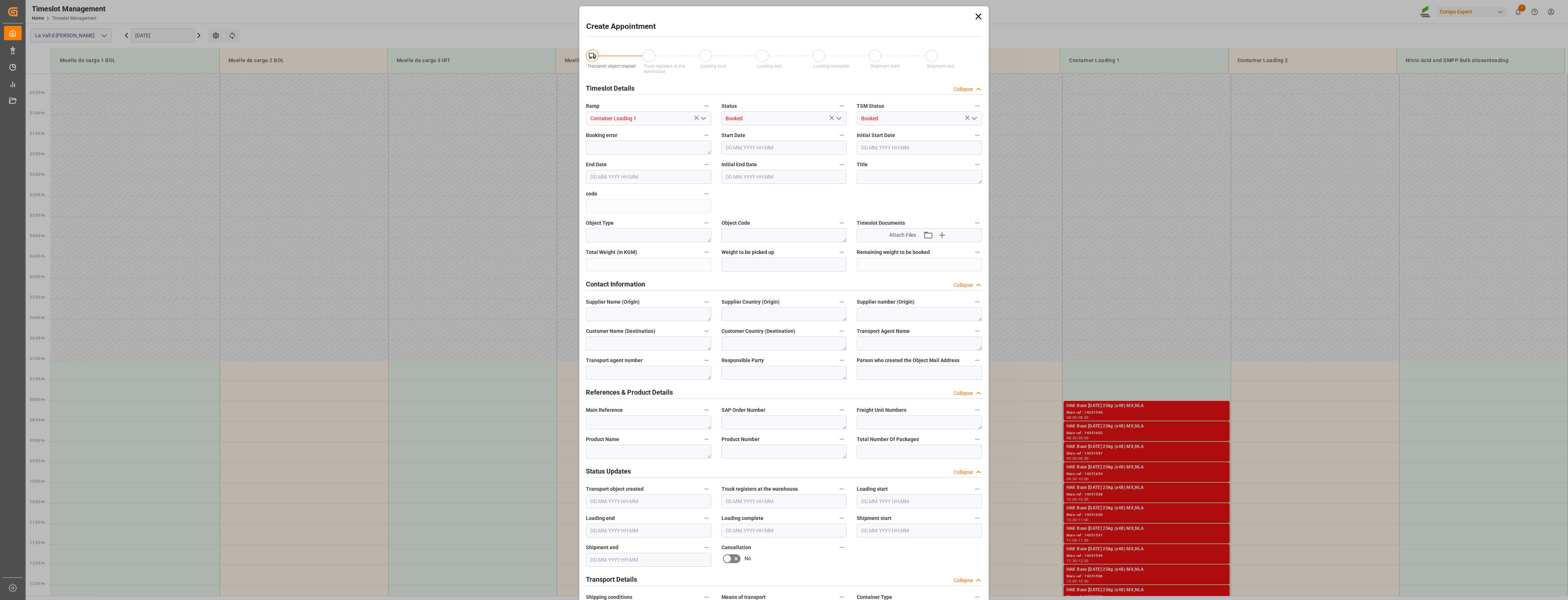
type input "[DATE] 07:00"
type input "[DATE] 07:30"
click at [613, 423] on textarea at bounding box center [649, 422] width 125 height 14
paste textarea "5741540-2"
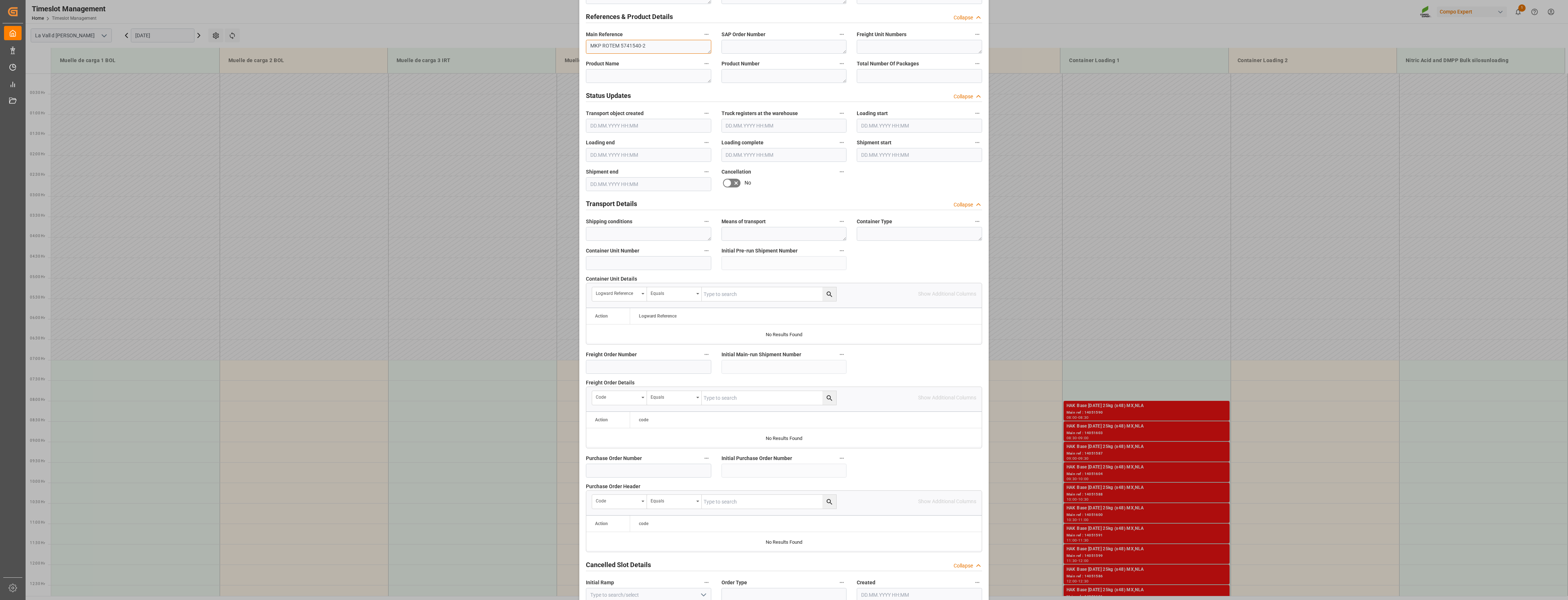
scroll to position [415, 0]
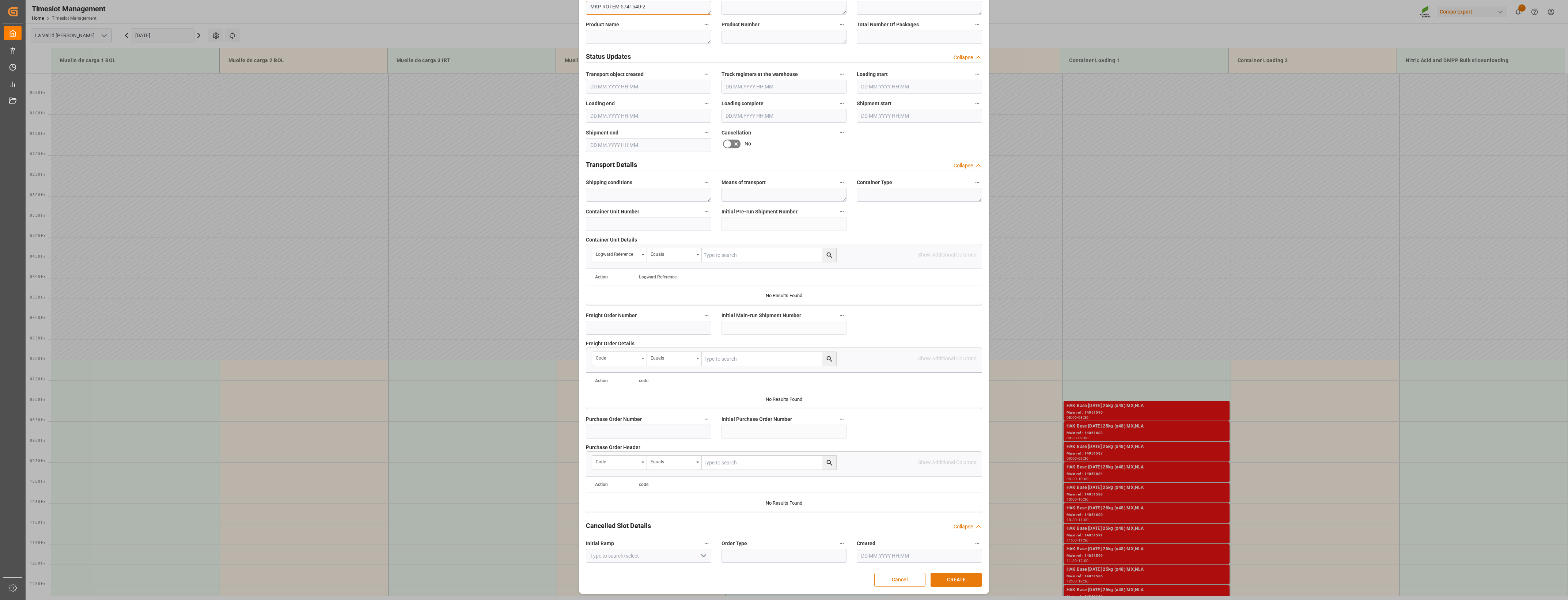
type textarea "MKP ROTEM 5741540-2"
click at [953, 583] on button "CREATE" at bounding box center [956, 580] width 51 height 14
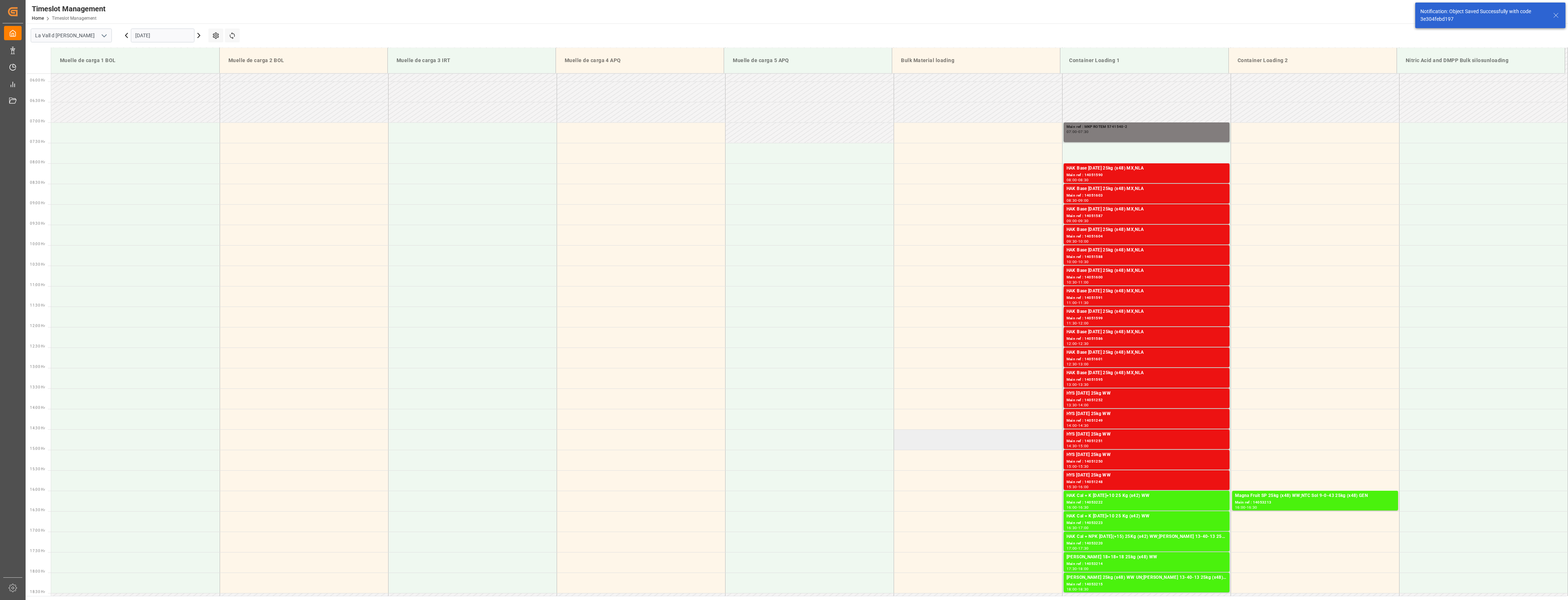
scroll to position [240, 0]
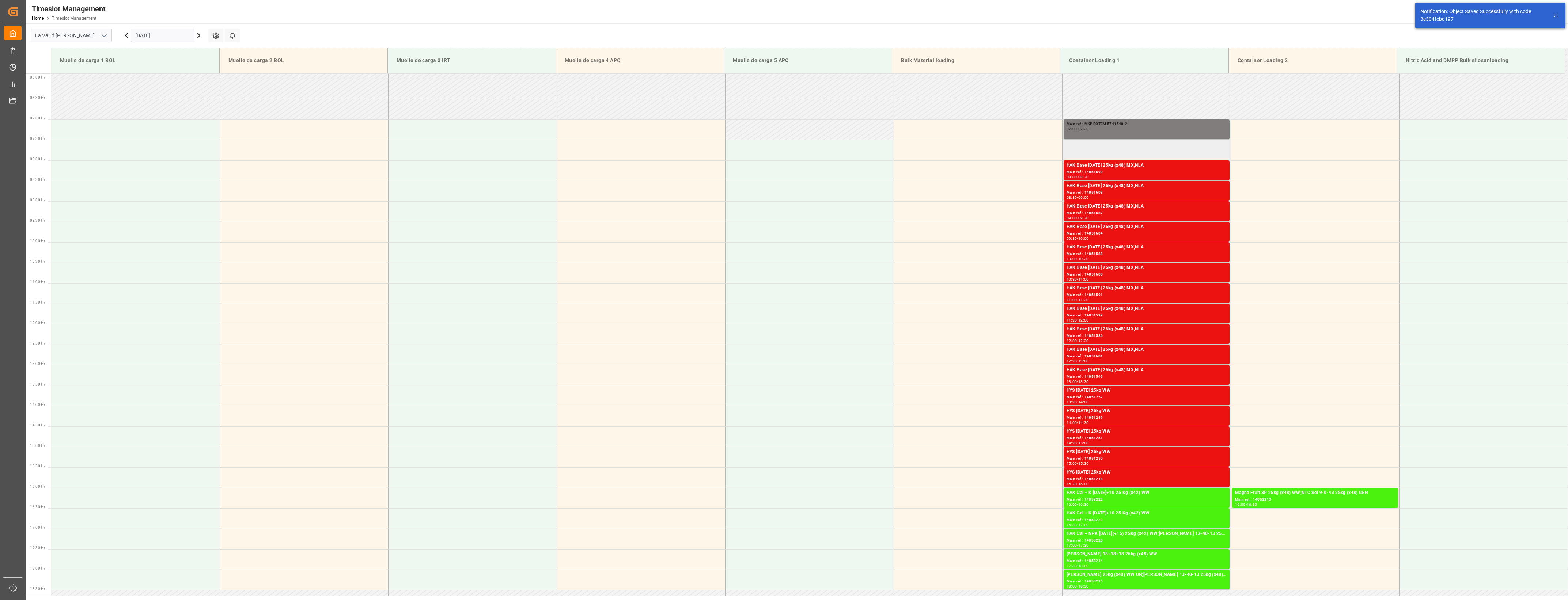
click at [1136, 147] on td at bounding box center [1146, 150] width 169 height 21
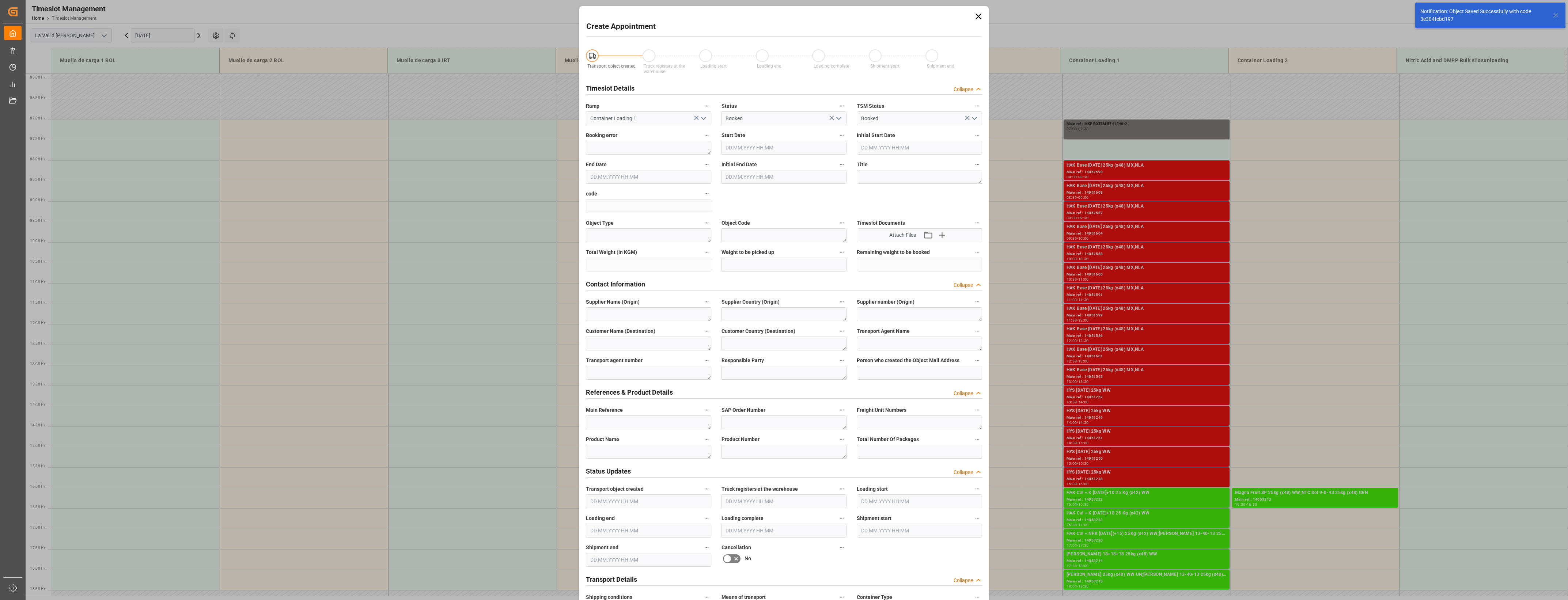
type input "[DATE] 07:30"
type input "[DATE] 08:00"
click at [646, 423] on textarea at bounding box center [649, 422] width 125 height 14
paste textarea "5741540-2"
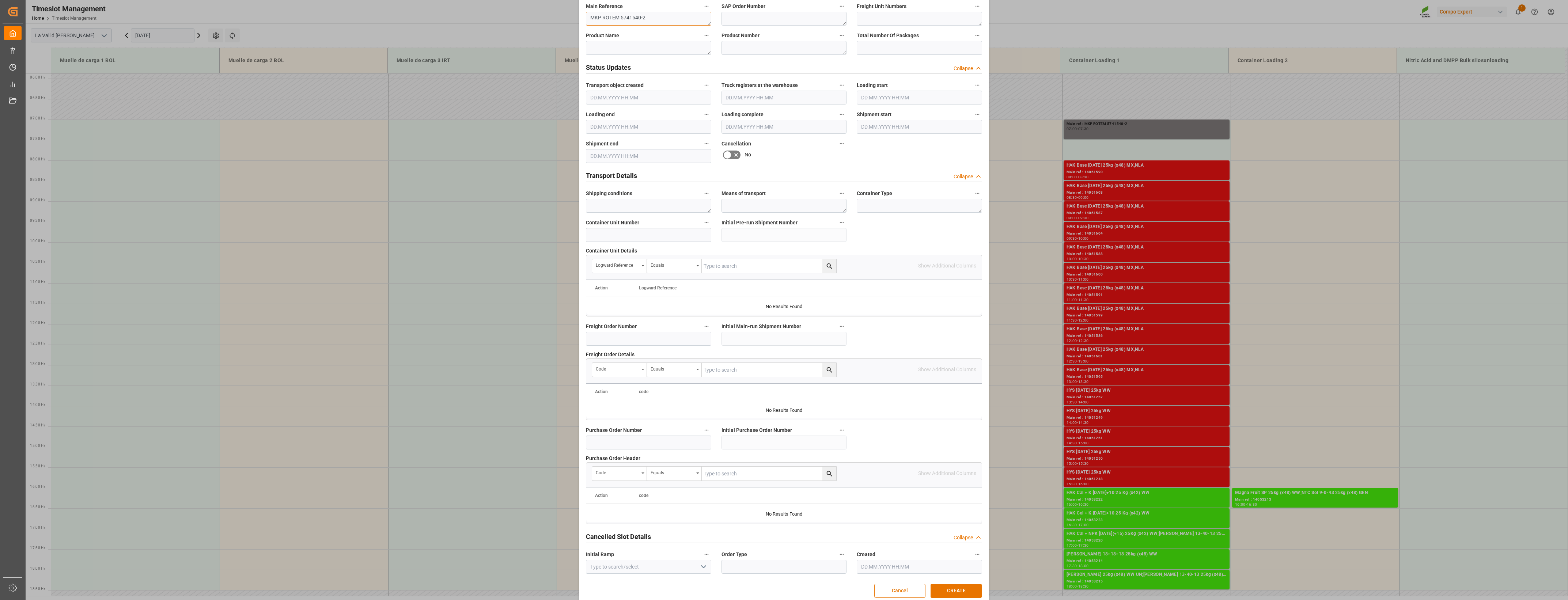
scroll to position [415, 0]
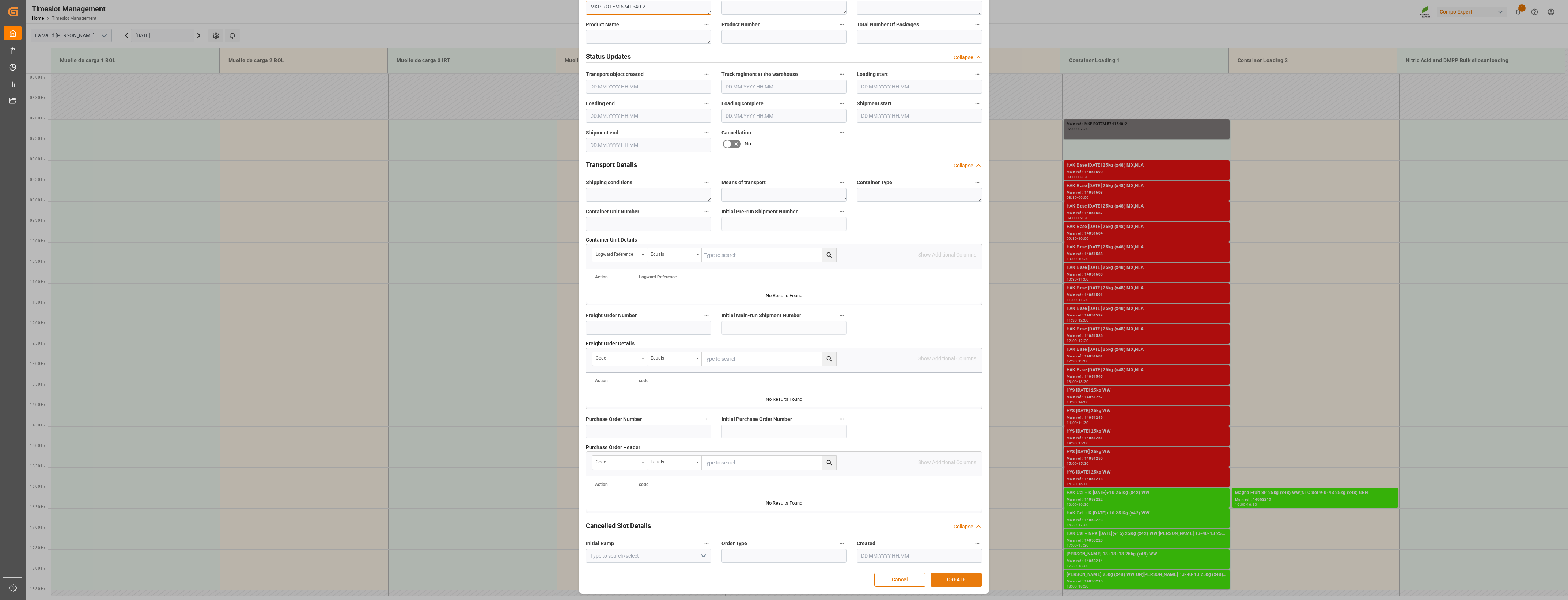
type textarea "MKP ROTEM 5741540-2"
click at [951, 583] on button "CREATE" at bounding box center [956, 580] width 51 height 14
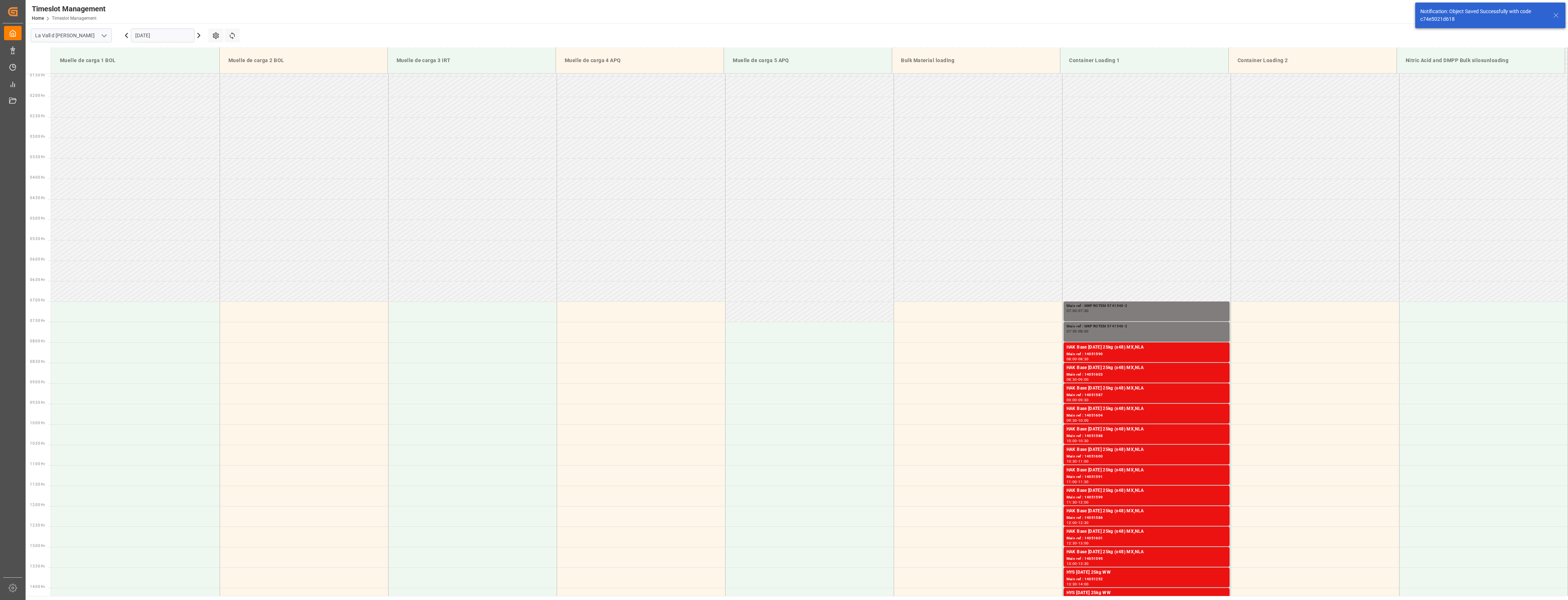
scroll to position [0, 0]
